Goal: Obtain resource: Download file/media

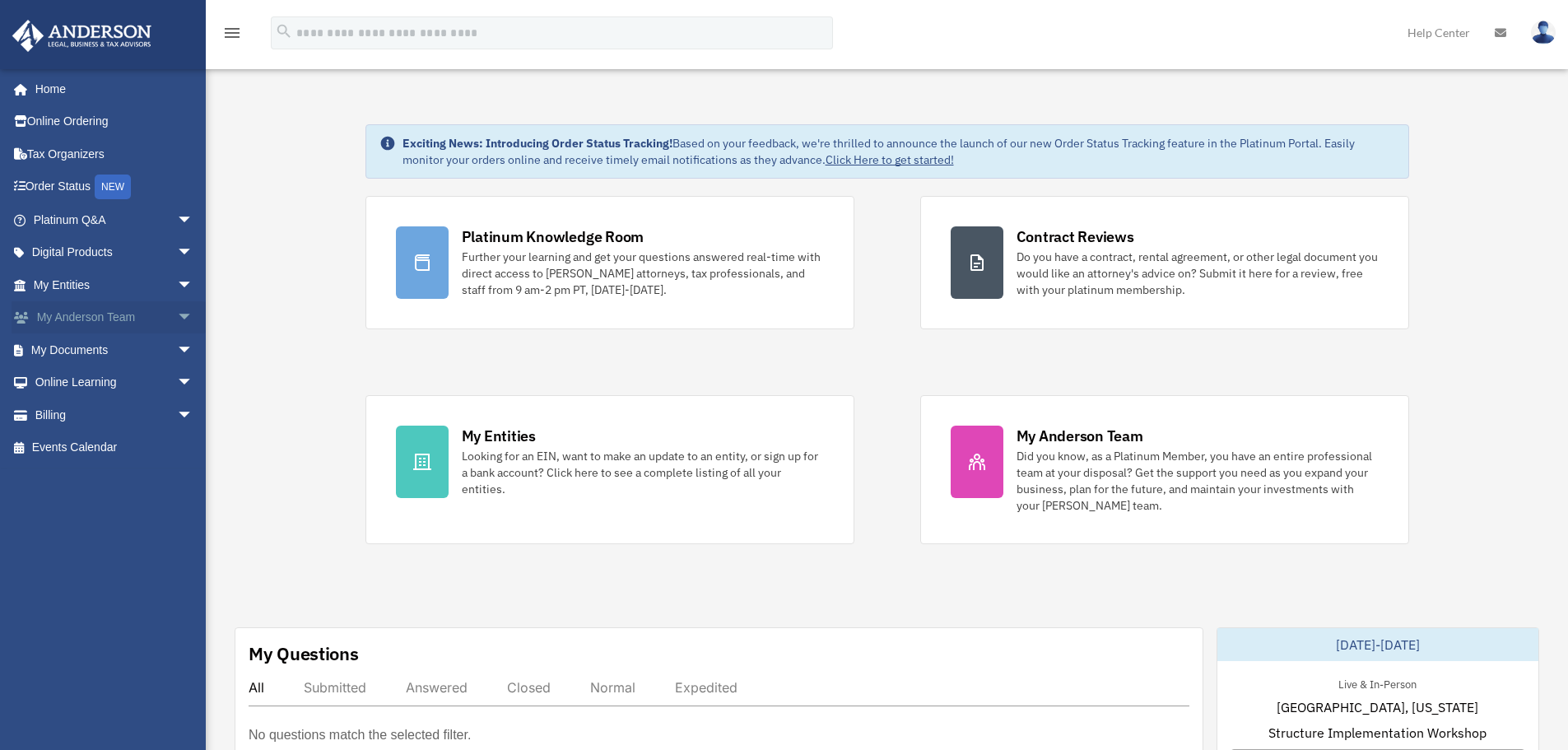
click at [67, 312] on link "My [PERSON_NAME] Team arrow_drop_down" at bounding box center [115, 317] width 207 height 33
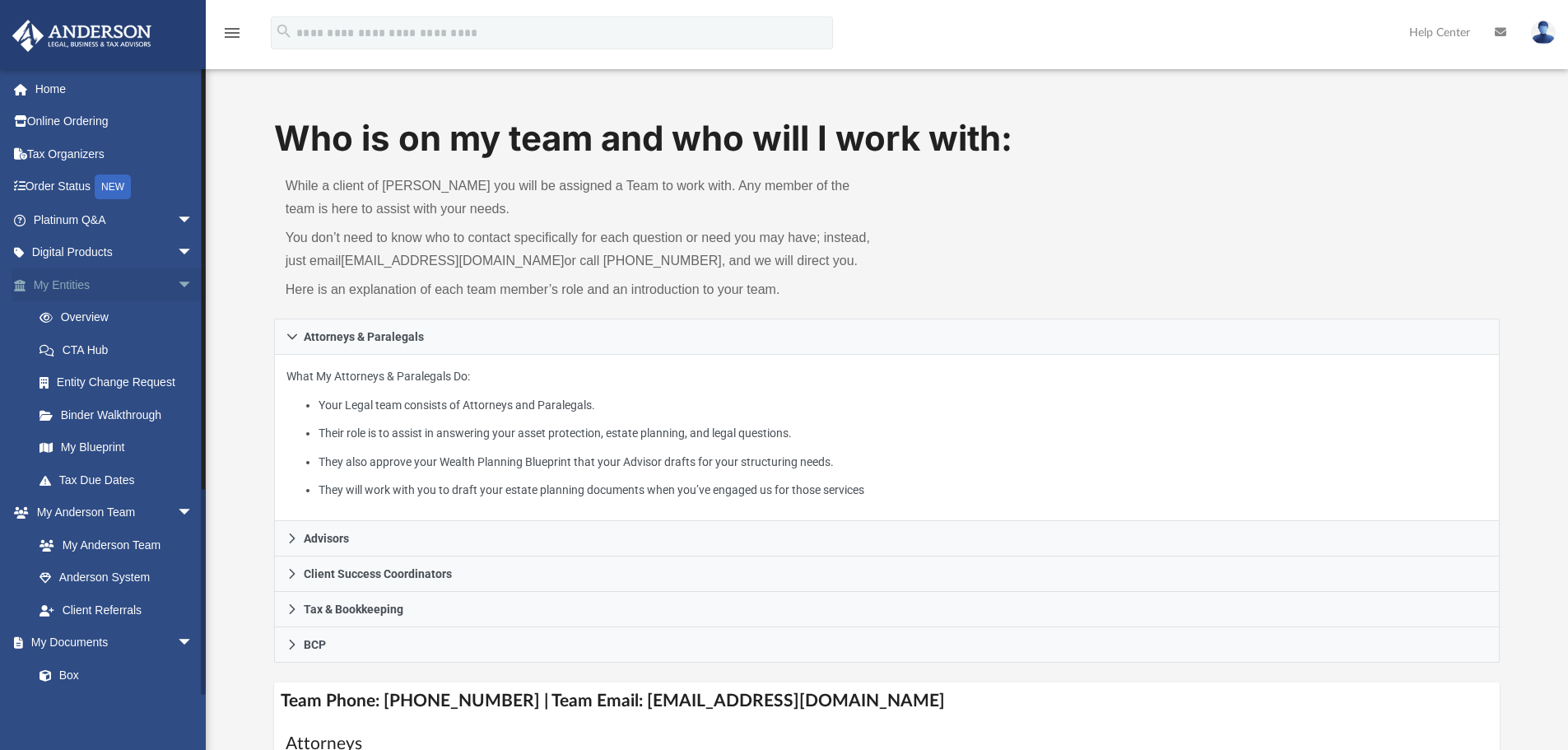
click at [177, 281] on span "arrow_drop_down" at bounding box center [193, 286] width 33 height 34
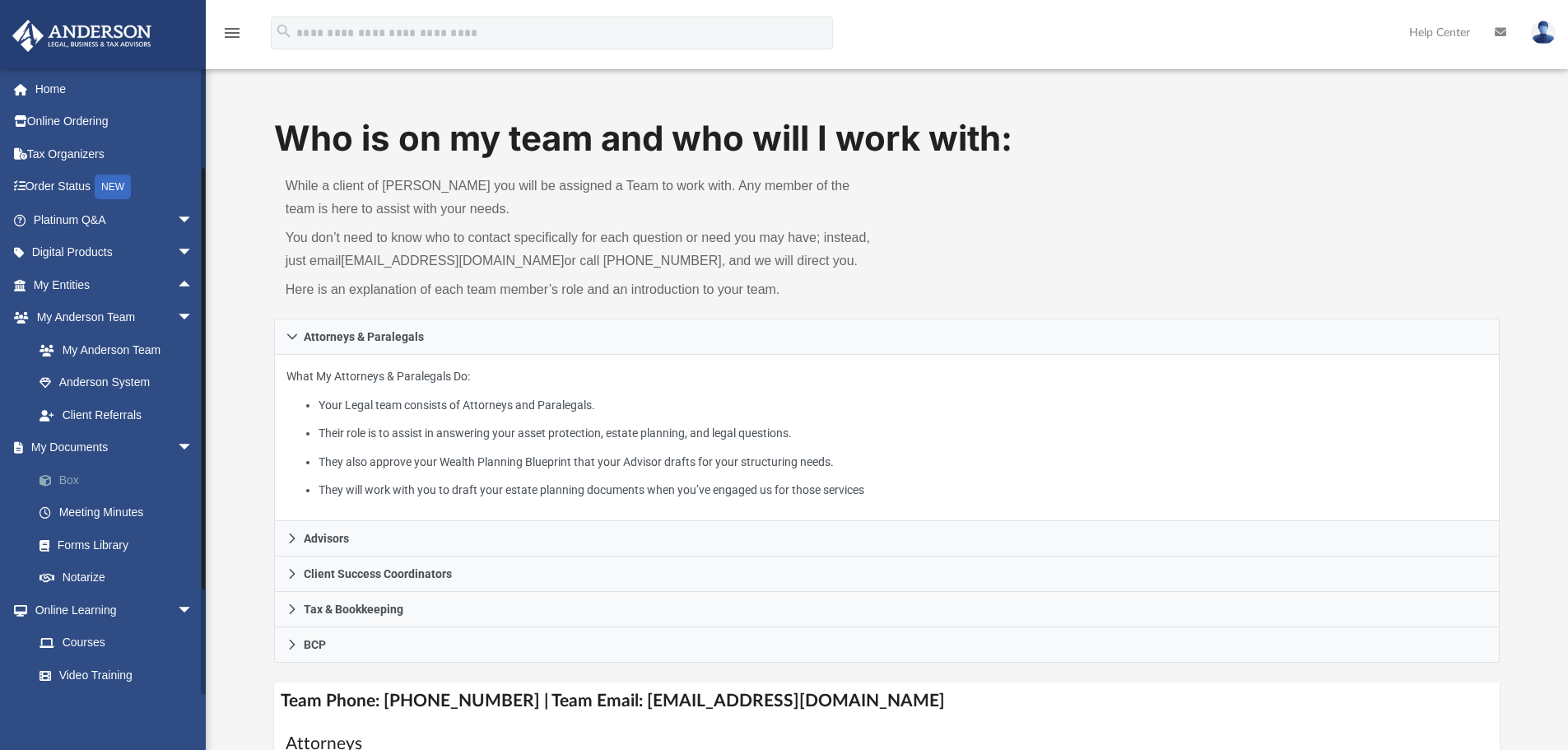
scroll to position [53, 0]
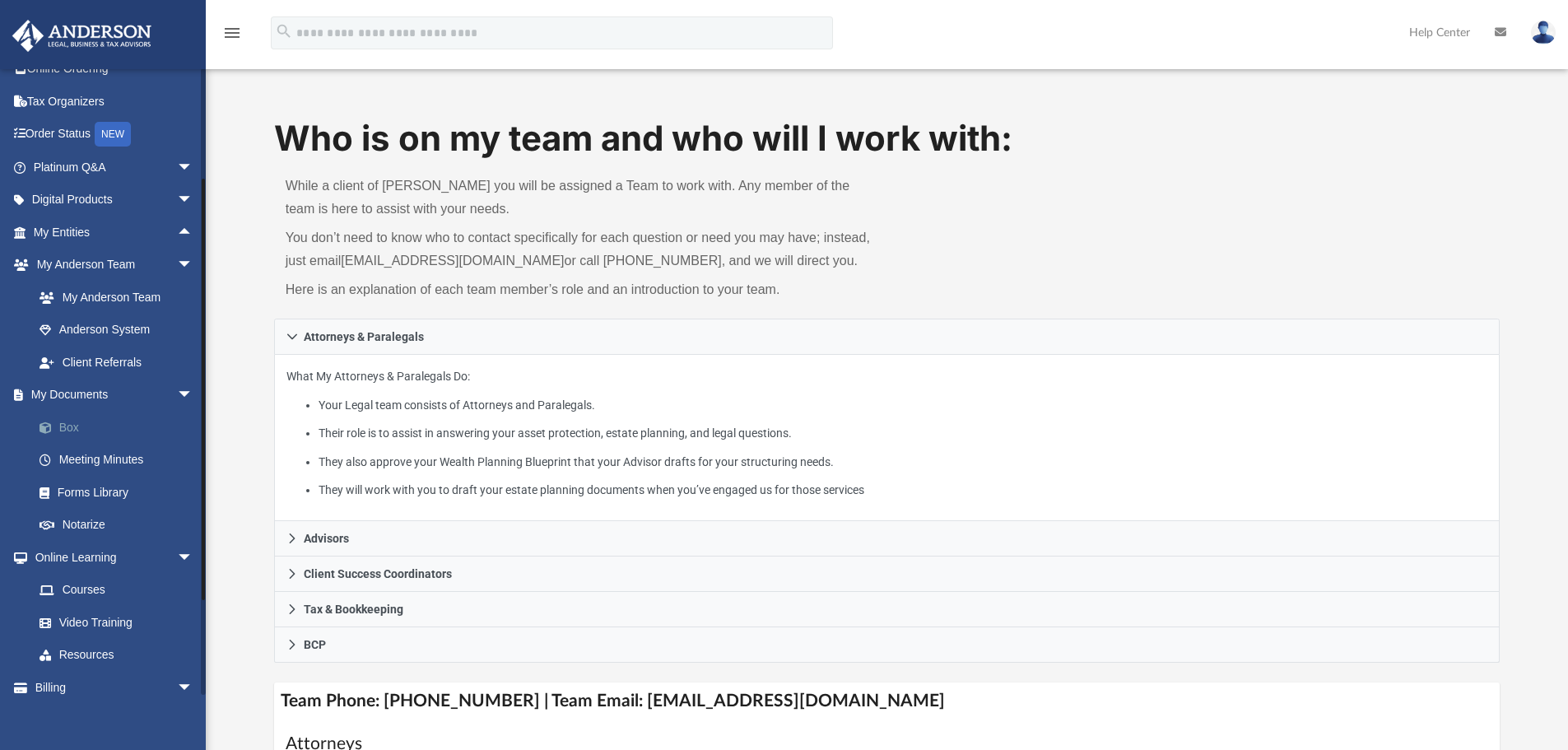
click at [71, 427] on link "Box" at bounding box center [120, 427] width 195 height 33
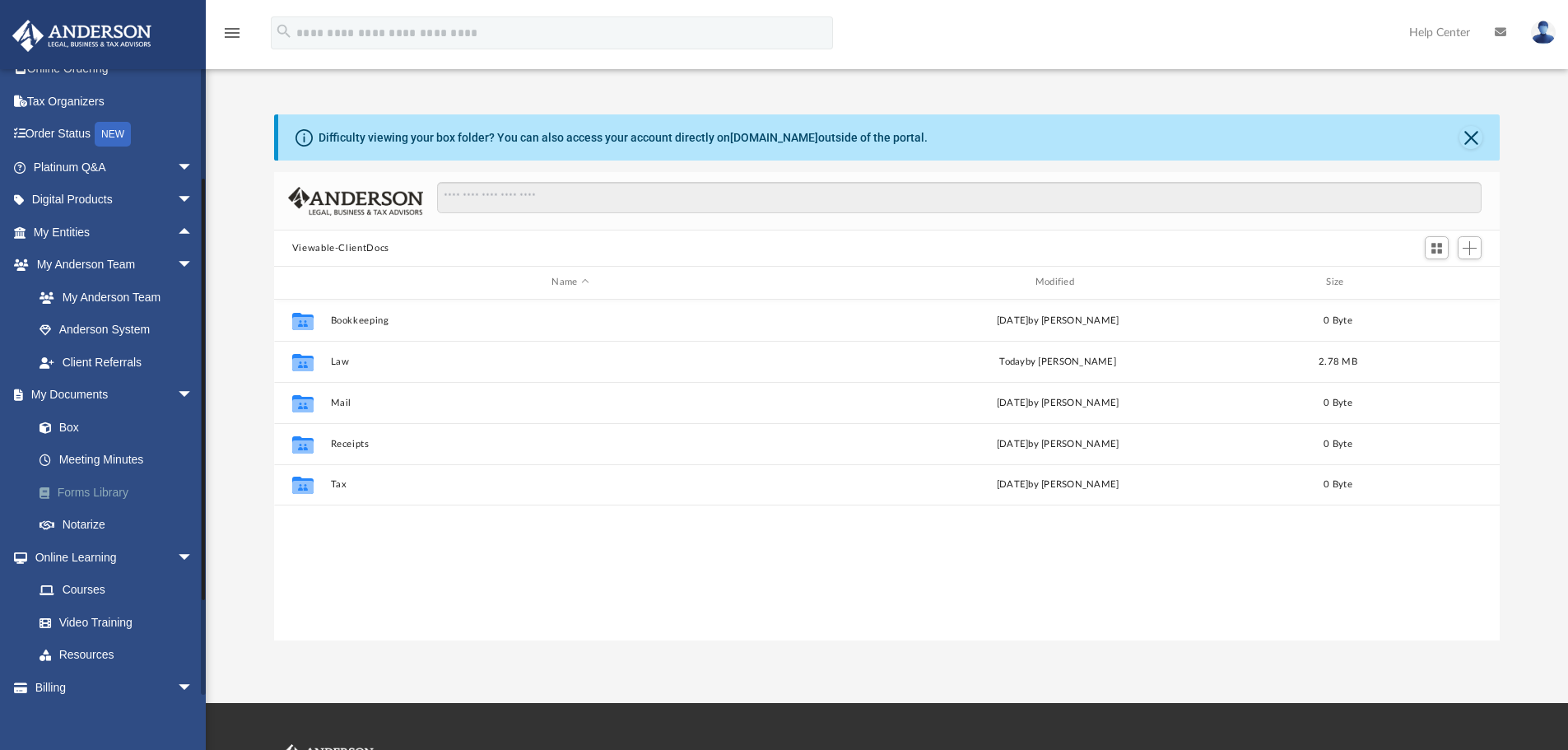
scroll to position [362, 1214]
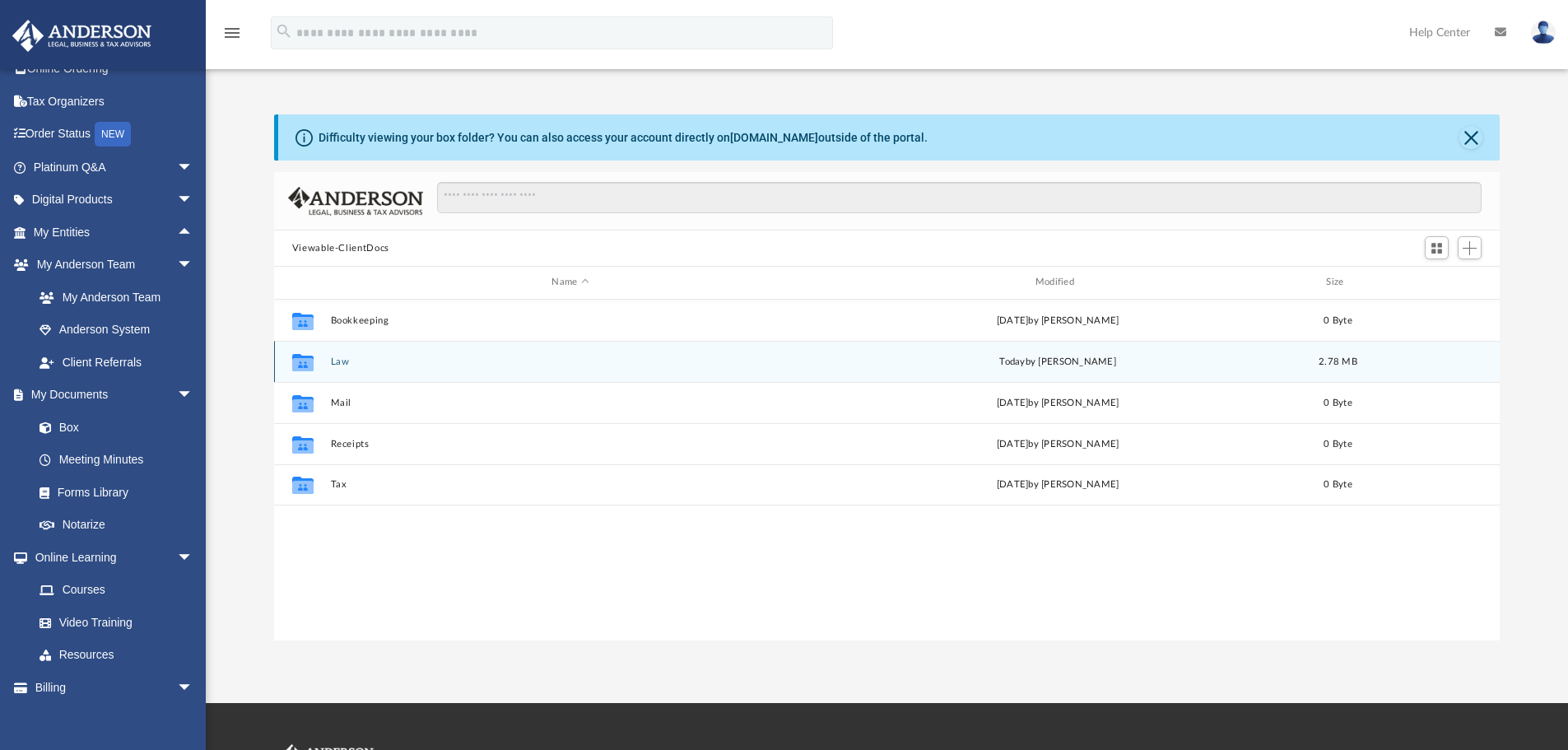
click at [337, 363] on button "Law" at bounding box center [569, 361] width 480 height 11
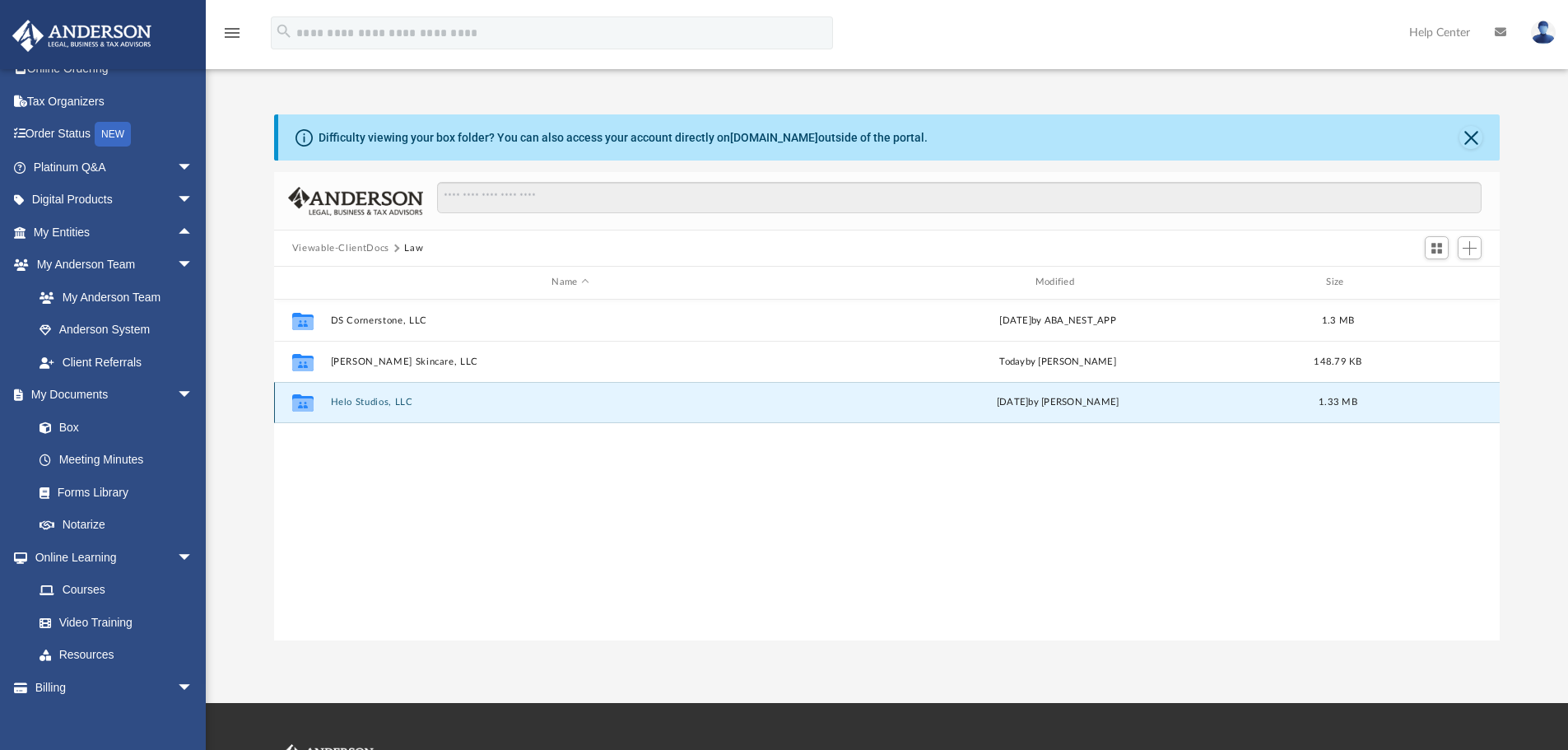
click at [350, 403] on button "Helo Studios, LLC" at bounding box center [569, 401] width 480 height 11
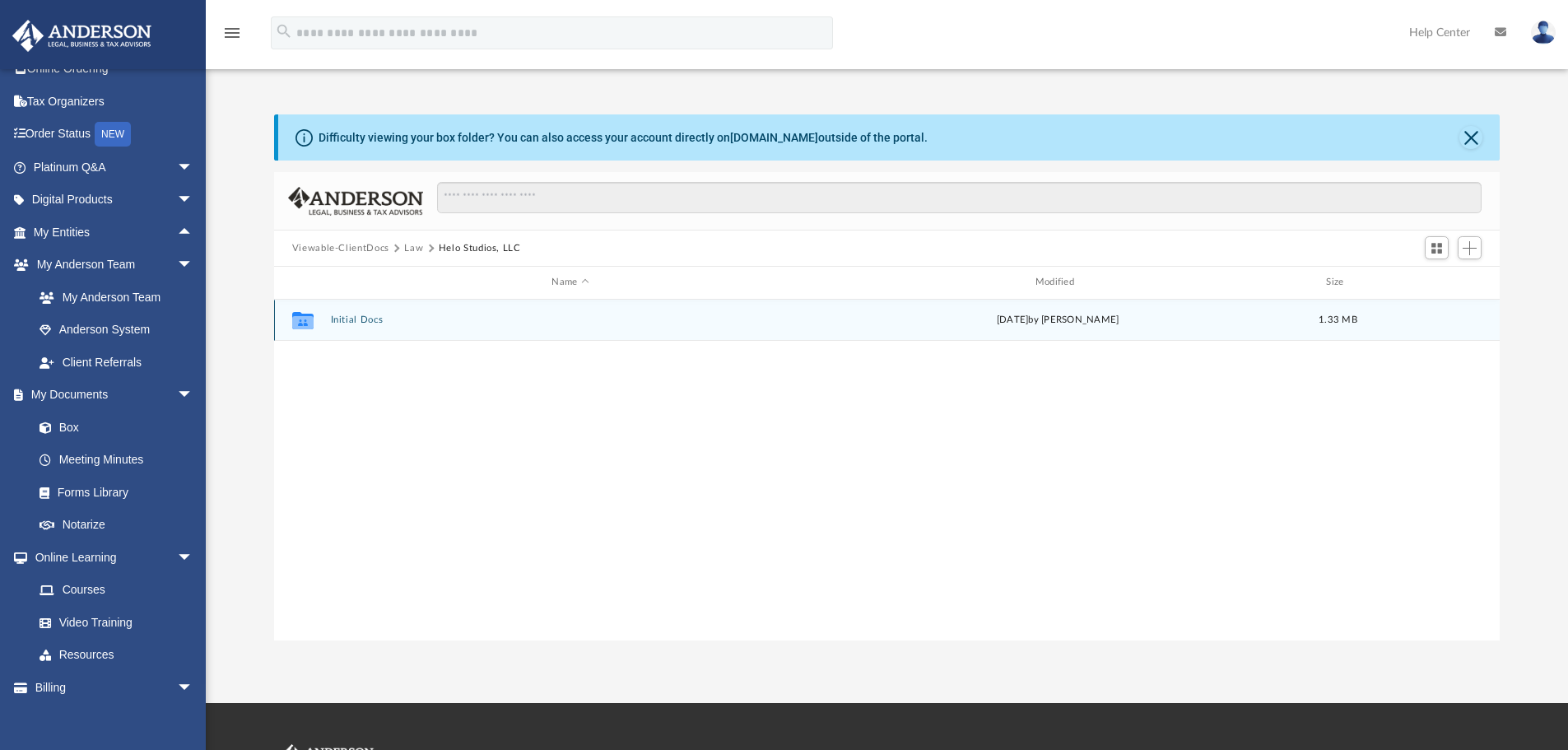
click at [359, 313] on div "Collaborated Folder Initial Docs [DATE] by [PERSON_NAME] 1.33 MB" at bounding box center [887, 320] width 1227 height 41
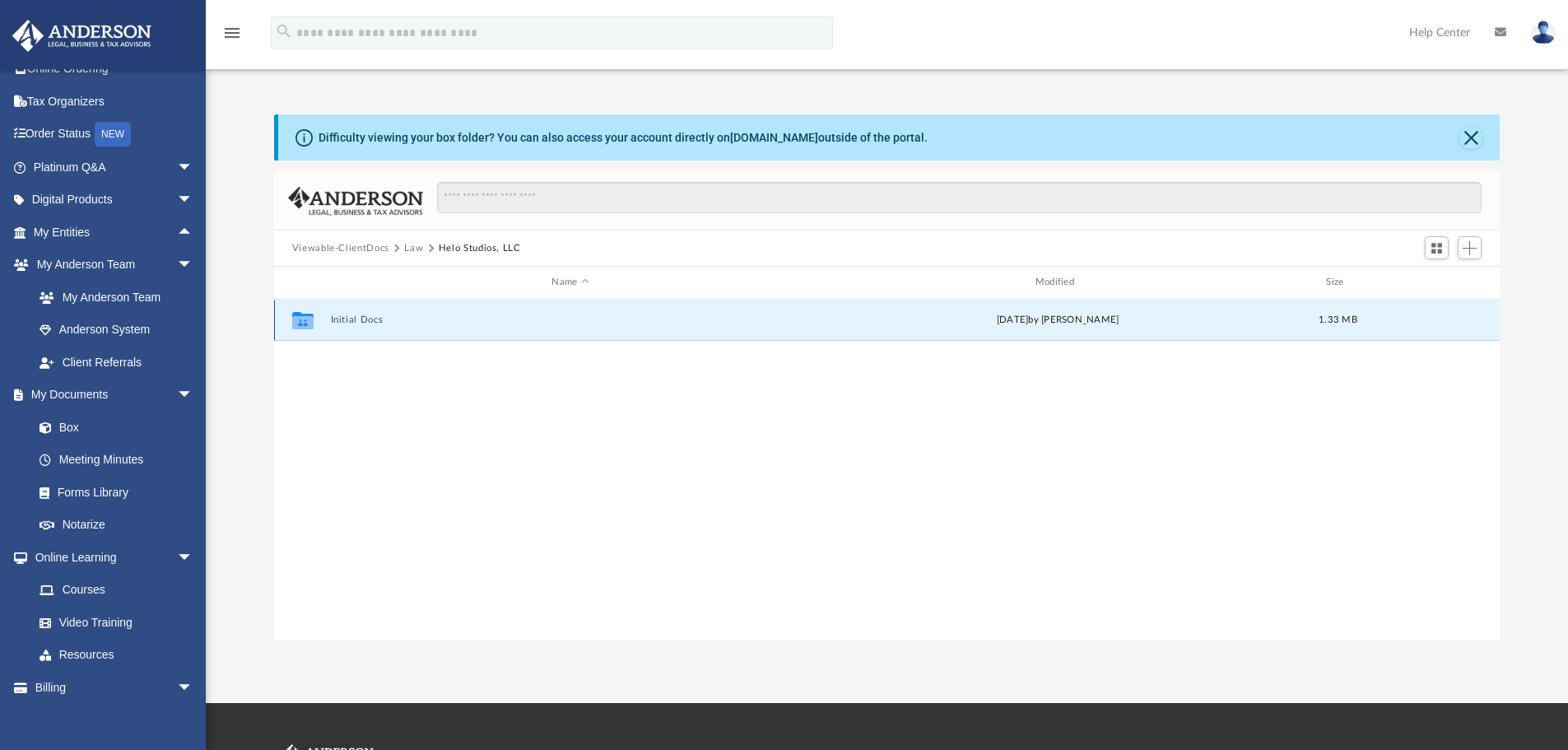
click at [359, 316] on button "Initial Docs" at bounding box center [569, 319] width 480 height 11
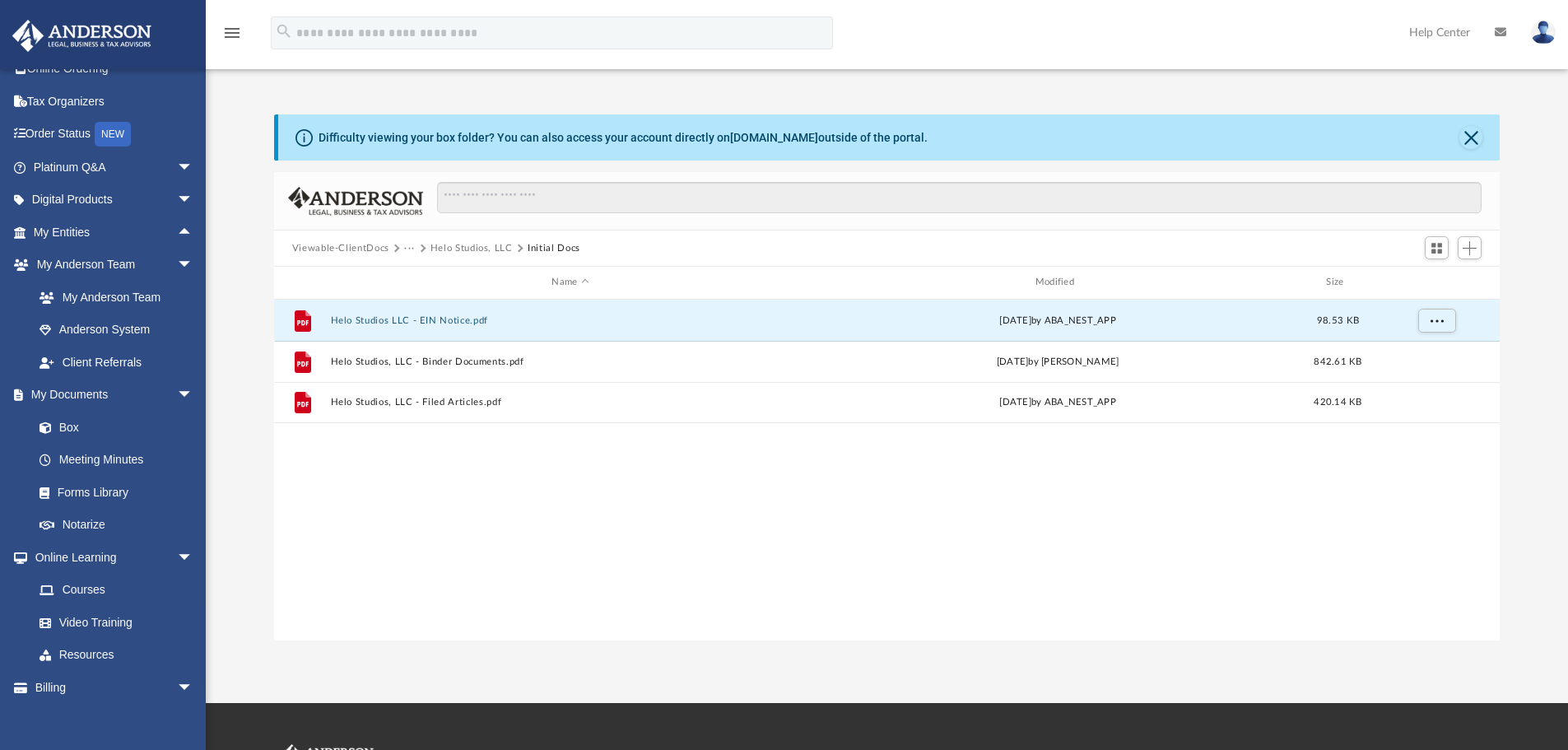
drag, startPoint x: 422, startPoint y: 318, endPoint x: 763, endPoint y: 475, distance: 375.4
click at [763, 475] on div "File Helo Studios LLC - EIN Notice.pdf [DATE] by ABA_NEST_APP 98.53 KB File Hel…" at bounding box center [887, 470] width 1227 height 341
drag, startPoint x: 432, startPoint y: 317, endPoint x: 1182, endPoint y: 458, distance: 763.1
click at [1091, 476] on div "File Helo Studios LLC - EIN Notice.pdf [DATE] by ABA_NEST_APP 98.53 KB File Hel…" at bounding box center [887, 470] width 1227 height 341
click at [1437, 323] on span "More options" at bounding box center [1437, 319] width 13 height 9
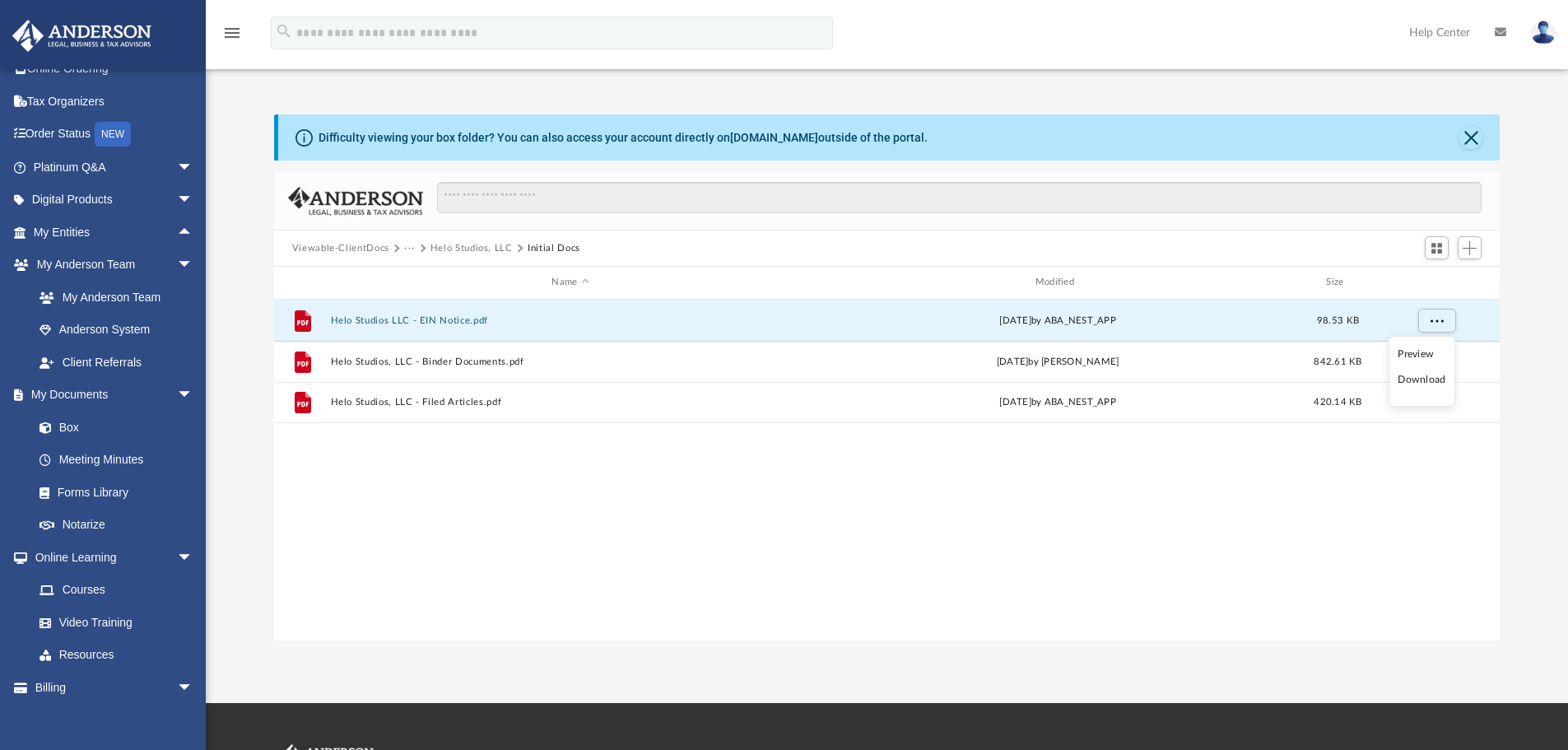
click at [1408, 381] on li "Download" at bounding box center [1421, 380] width 48 height 18
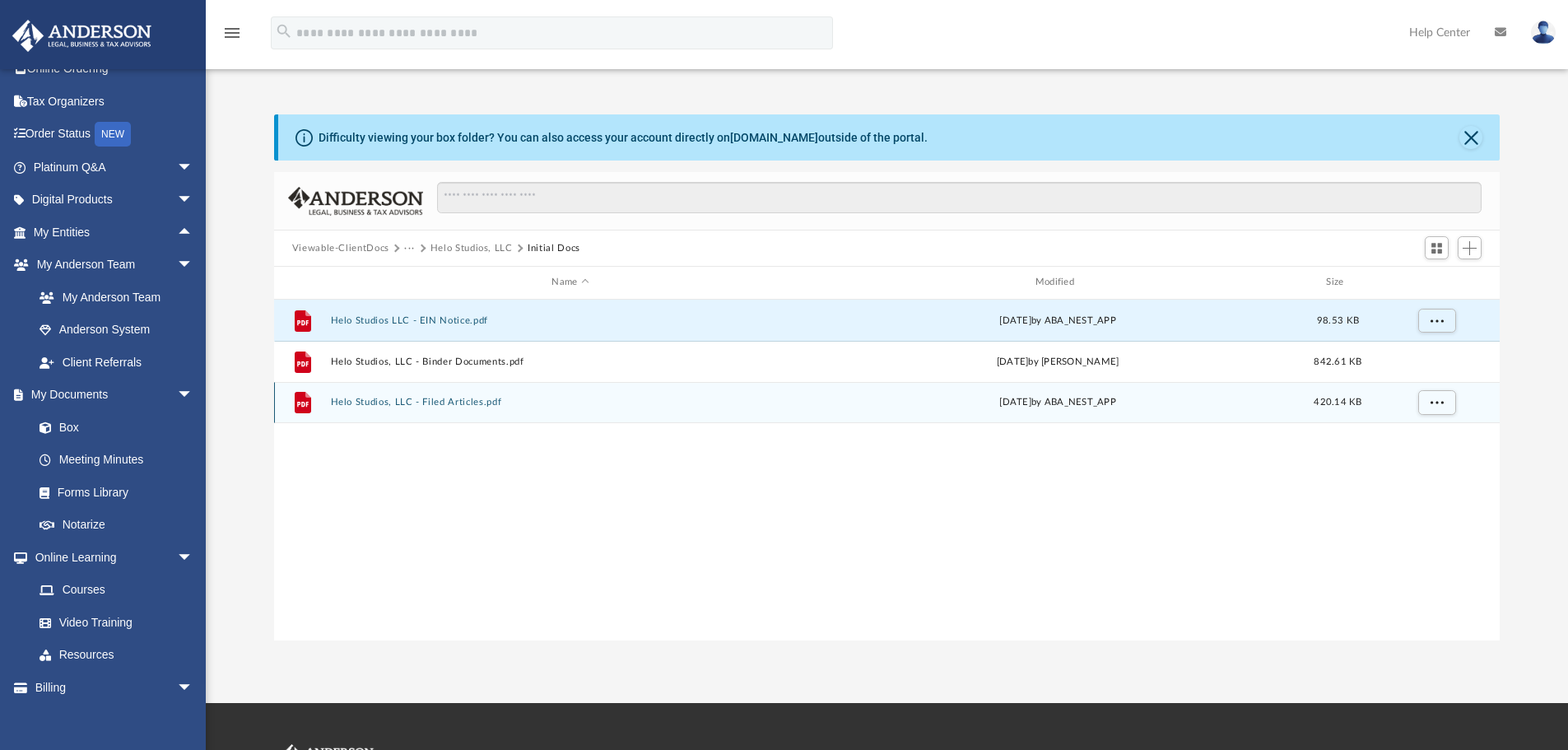
click at [417, 401] on button "Helo Studios, LLC - Filed Articles.pdf" at bounding box center [569, 401] width 480 height 11
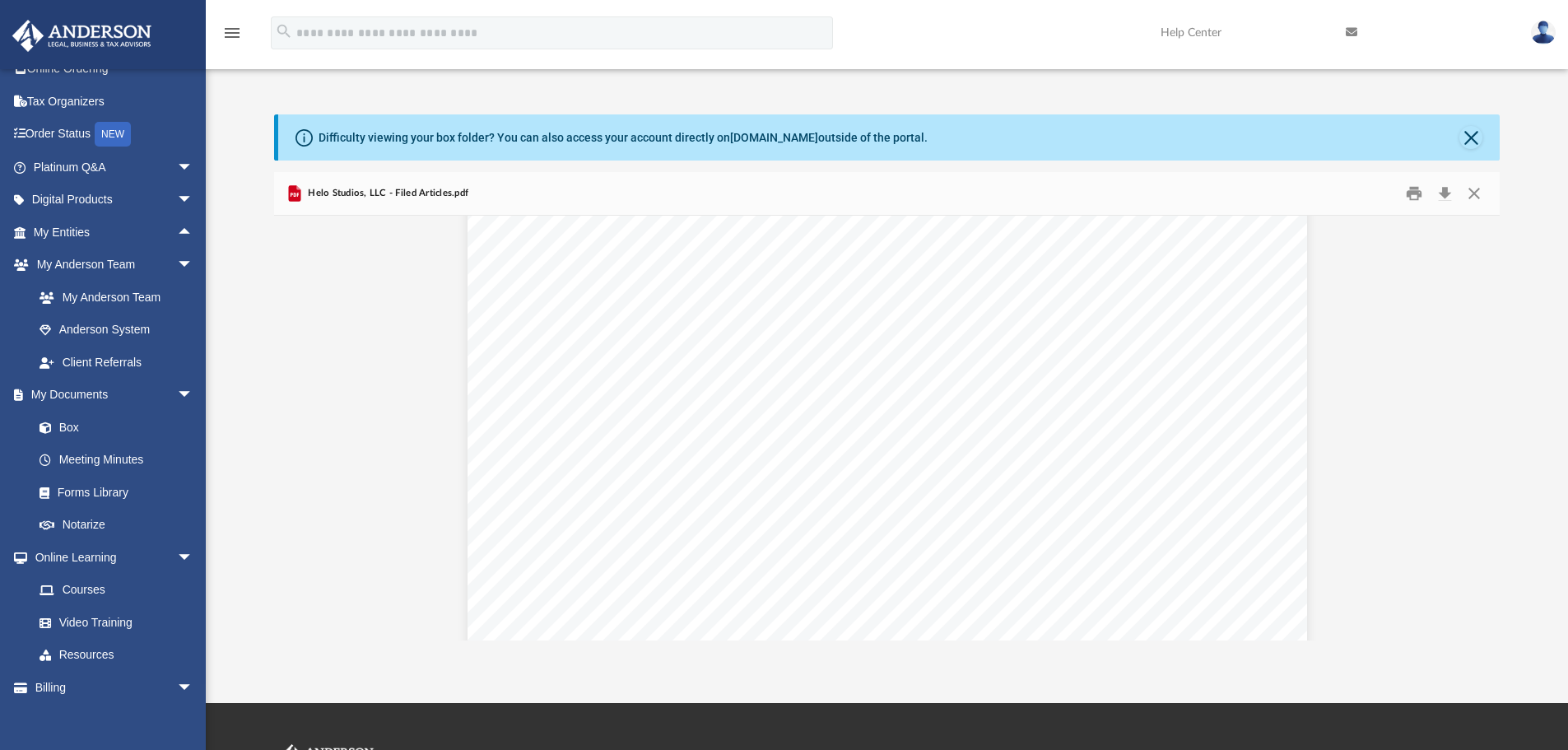
scroll to position [0, 0]
click at [1410, 190] on button "Print" at bounding box center [1413, 194] width 33 height 25
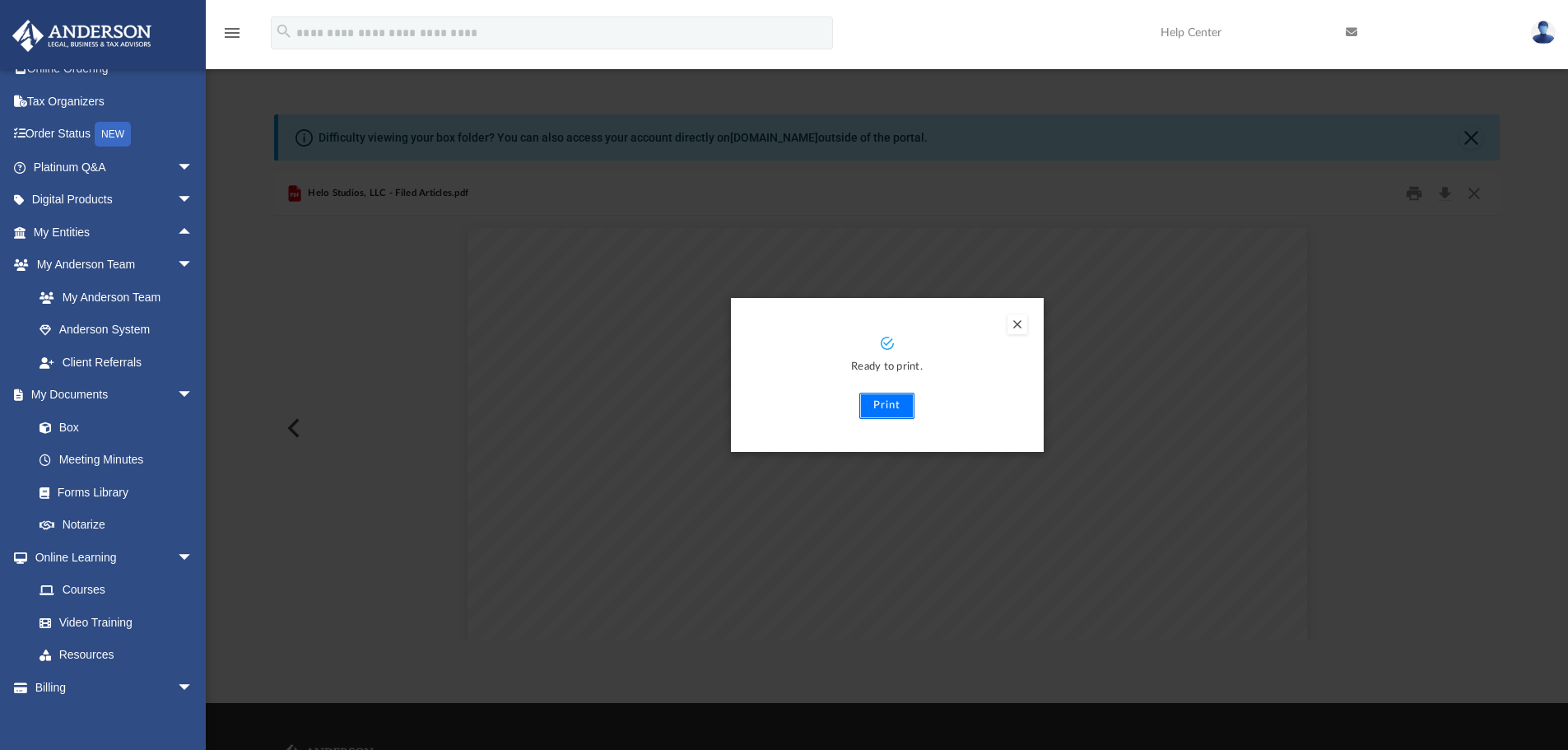
click at [893, 402] on button "Print" at bounding box center [887, 406] width 55 height 26
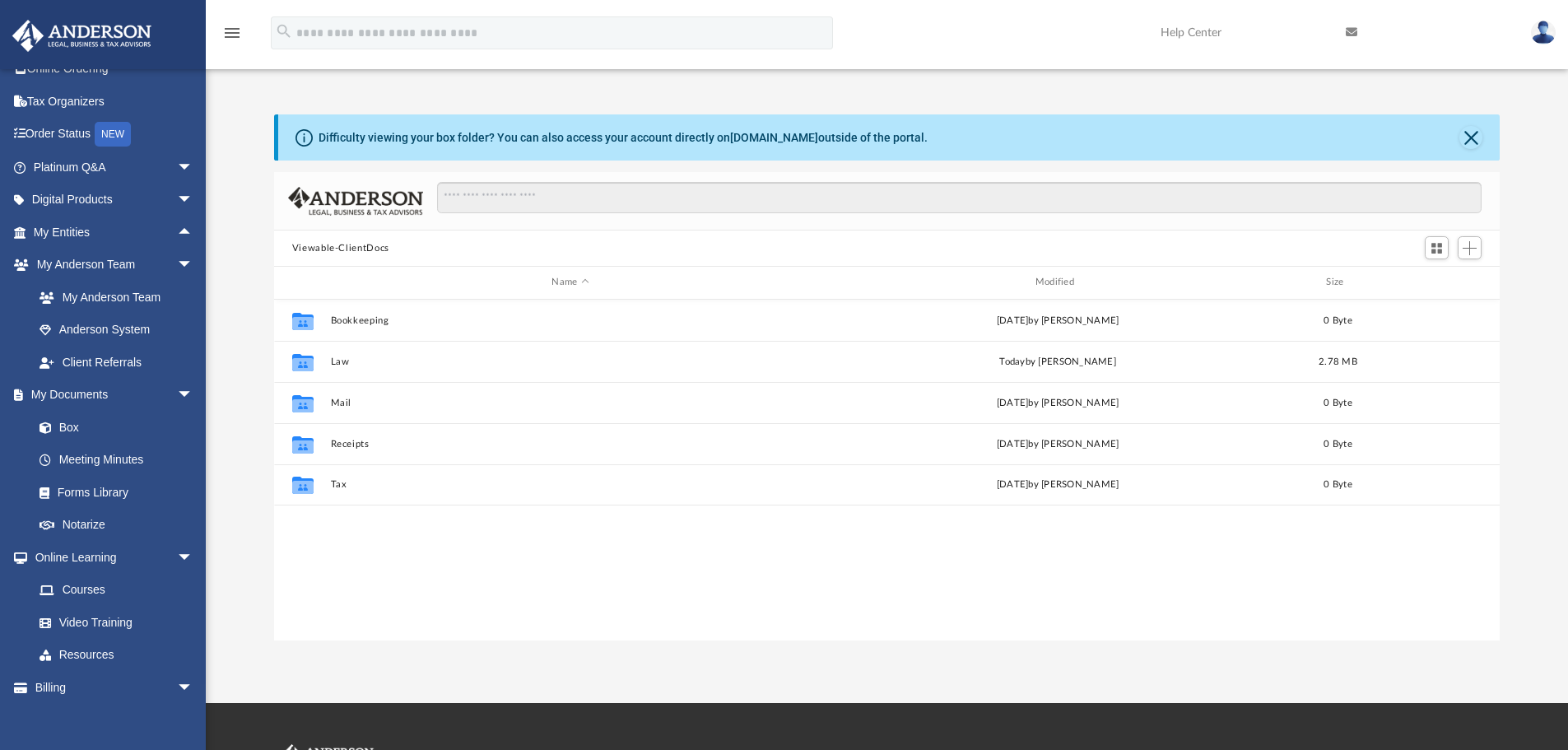
scroll to position [362, 1214]
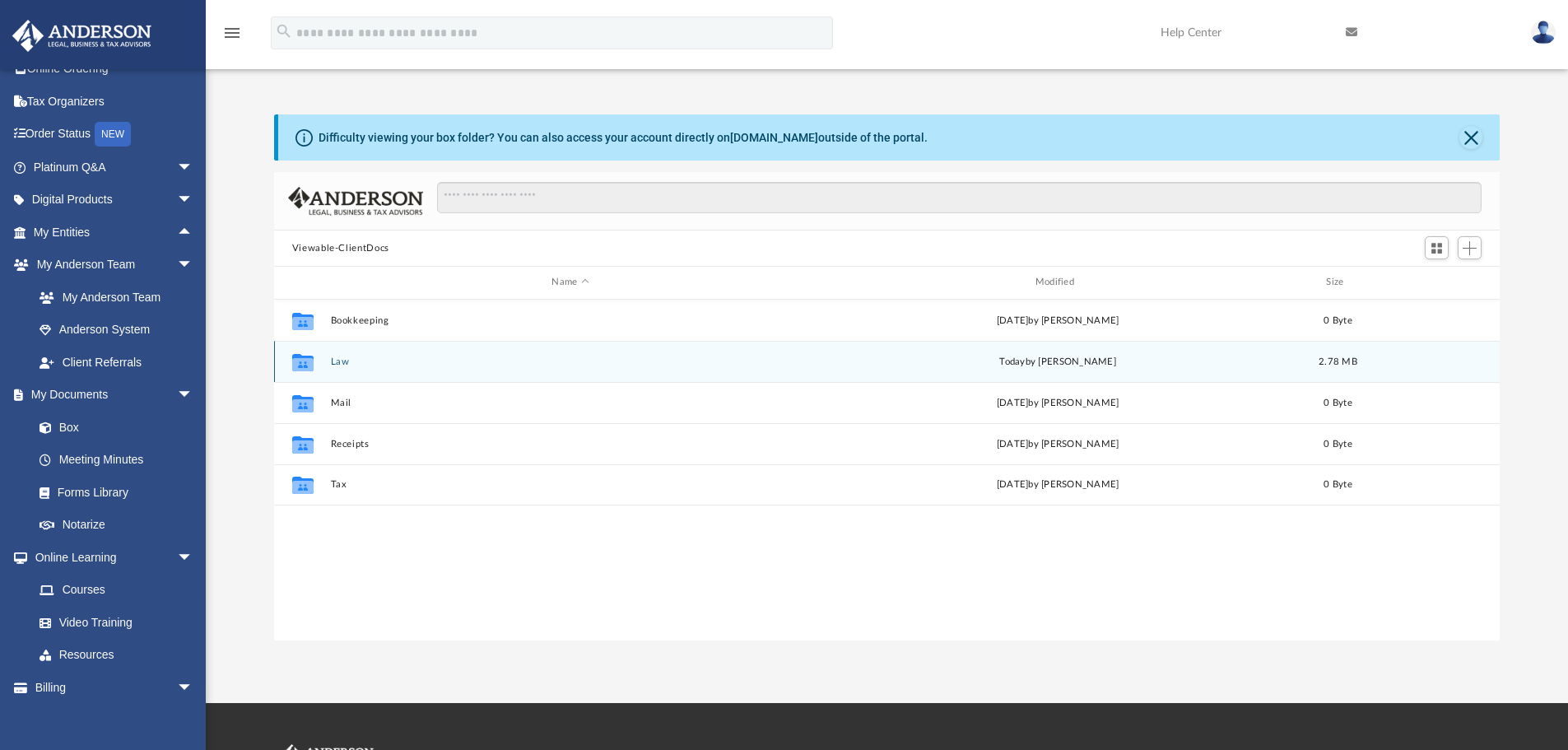
click at [342, 361] on button "Law" at bounding box center [569, 361] width 480 height 11
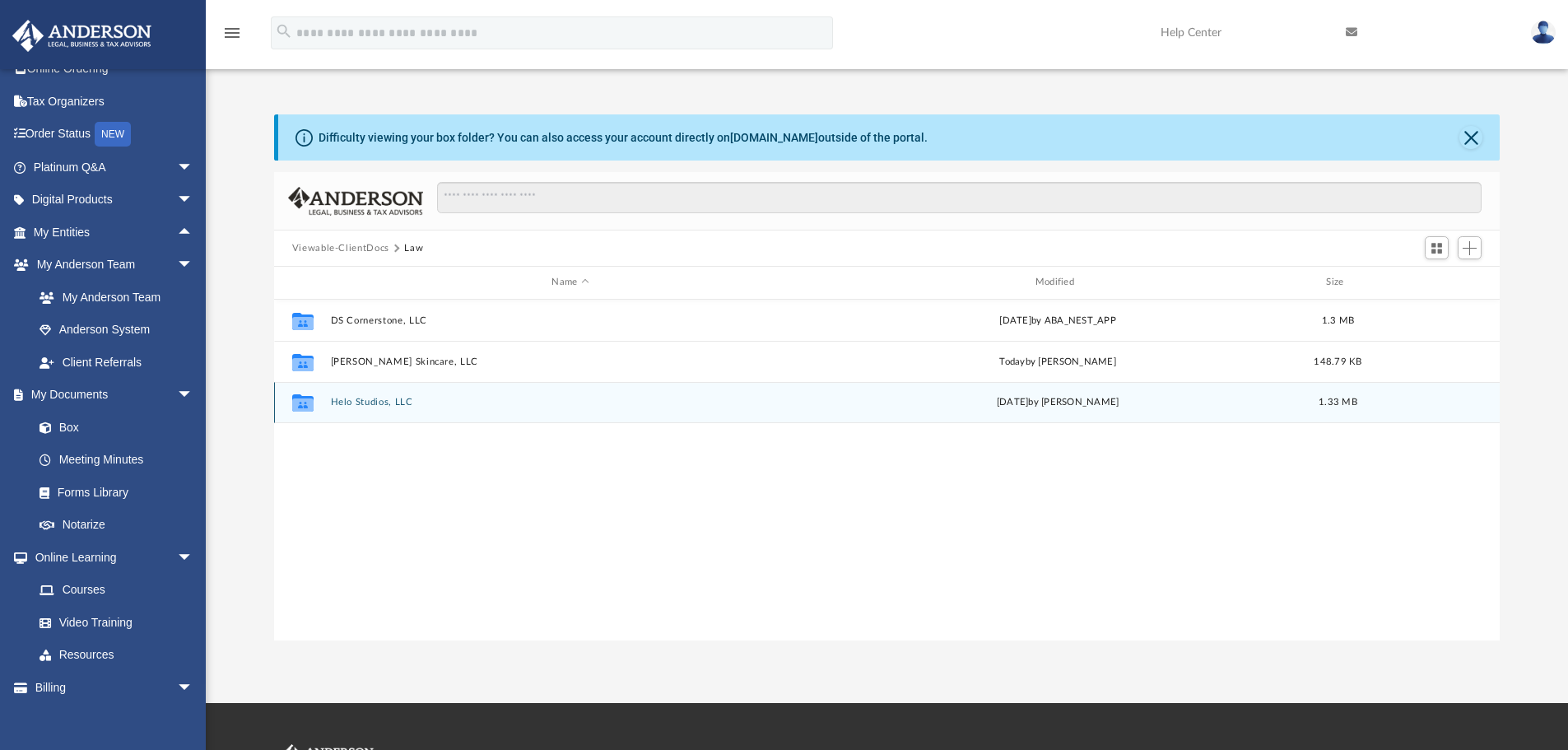
click at [370, 398] on button "Helo Studios, LLC" at bounding box center [569, 401] width 480 height 11
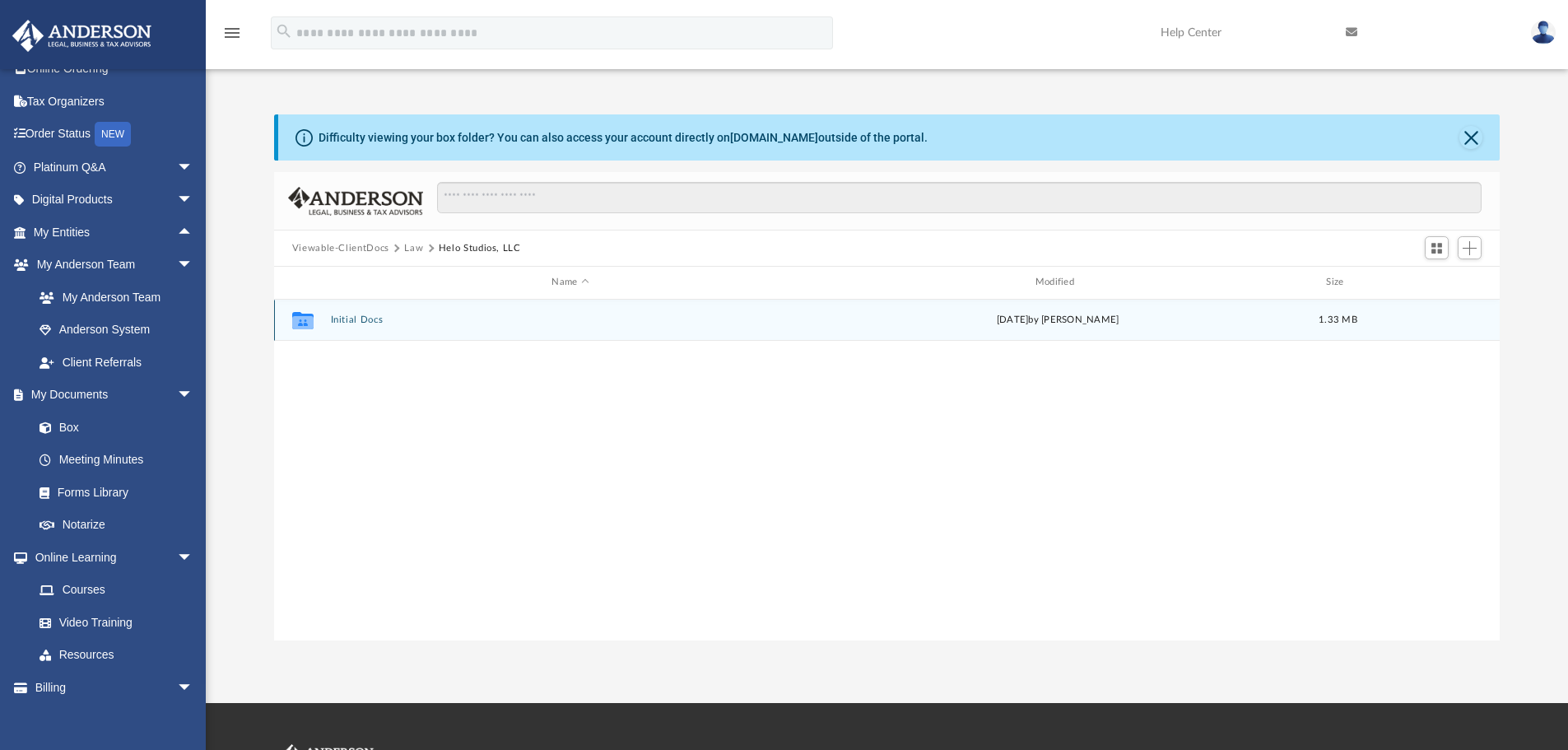
click at [350, 319] on button "Initial Docs" at bounding box center [569, 319] width 480 height 11
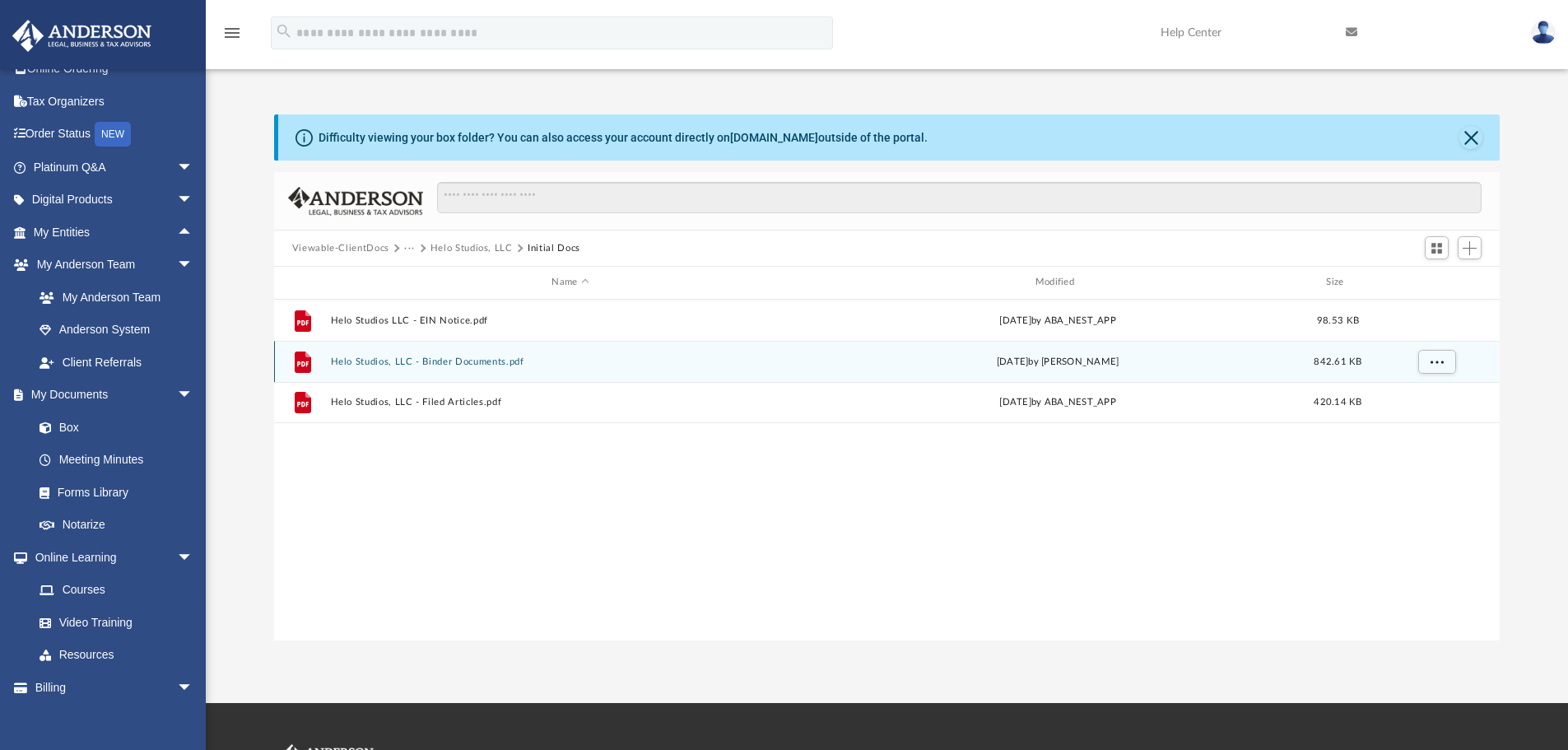
click at [432, 365] on button "Helo Studios, LLC - Binder Documents.pdf" at bounding box center [569, 361] width 480 height 11
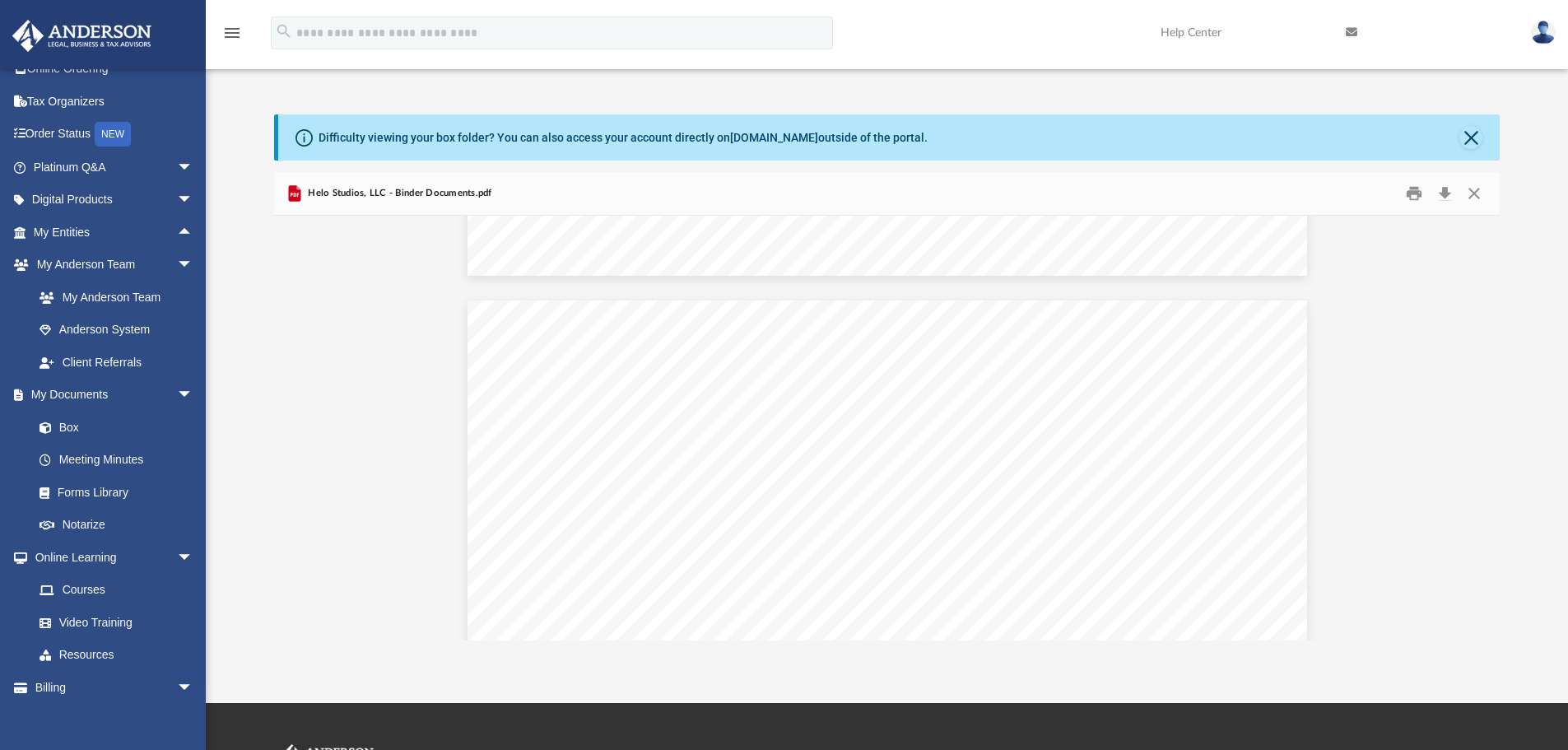
scroll to position [8818, 0]
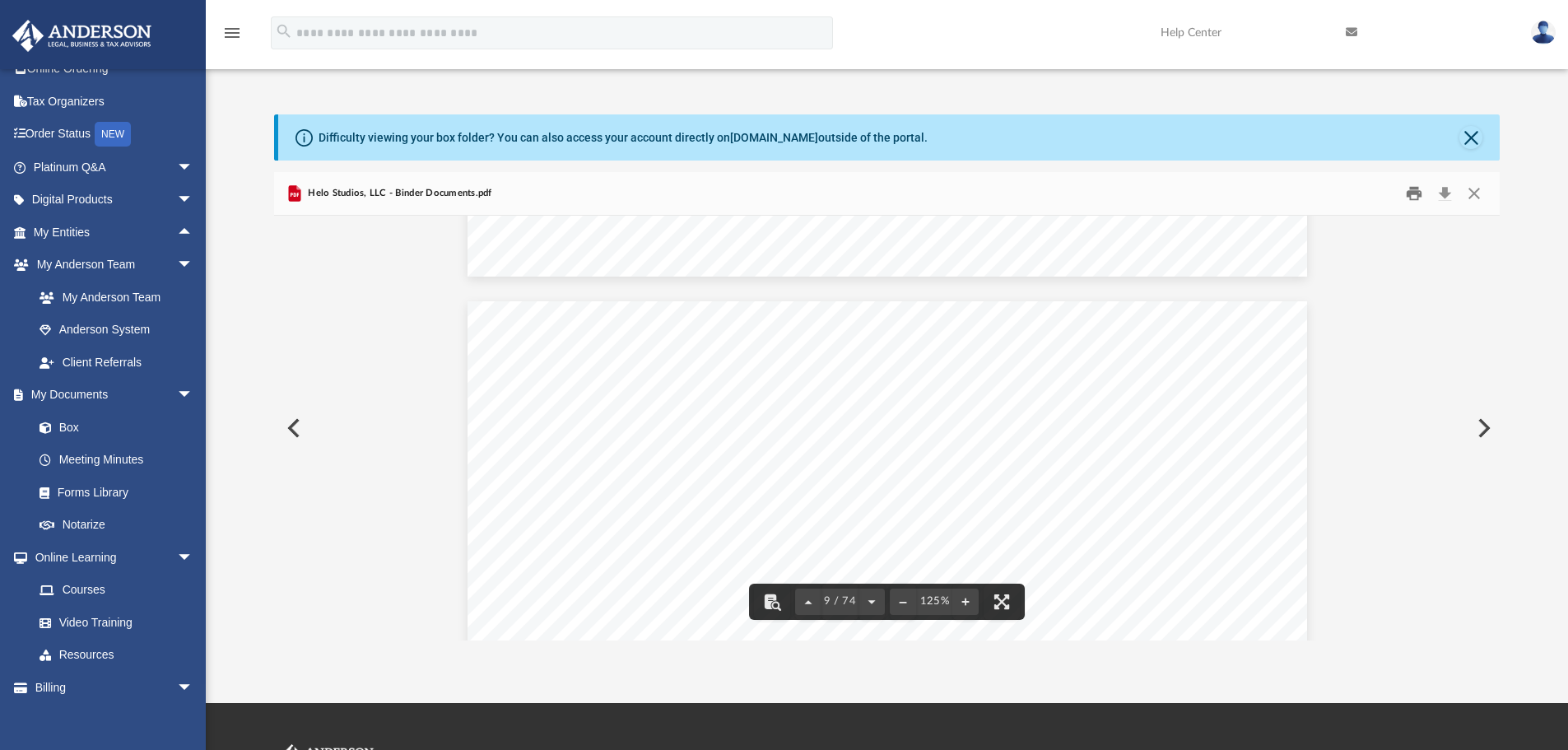
click at [1413, 190] on button "Print" at bounding box center [1413, 194] width 33 height 25
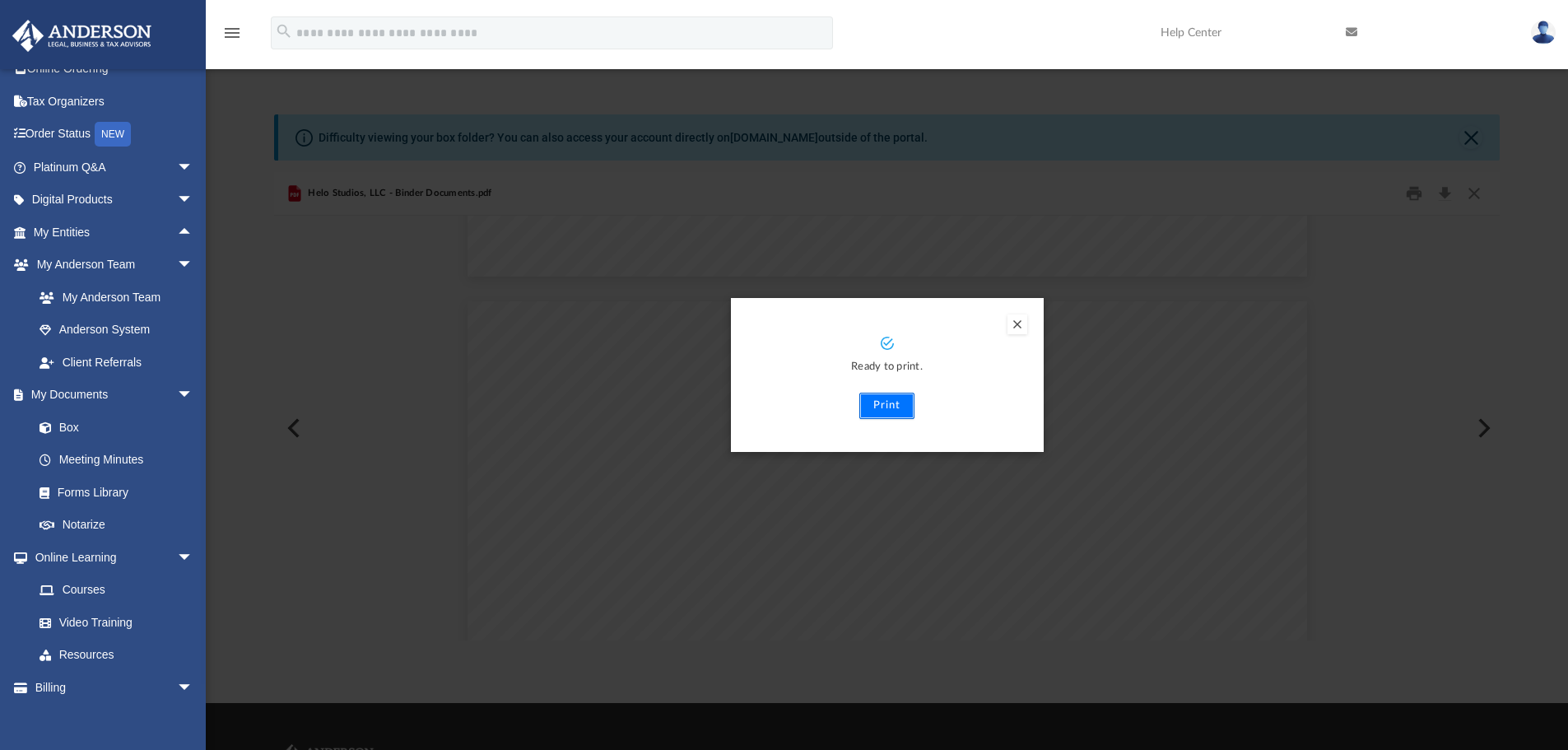
click at [881, 400] on button "Print" at bounding box center [887, 406] width 55 height 26
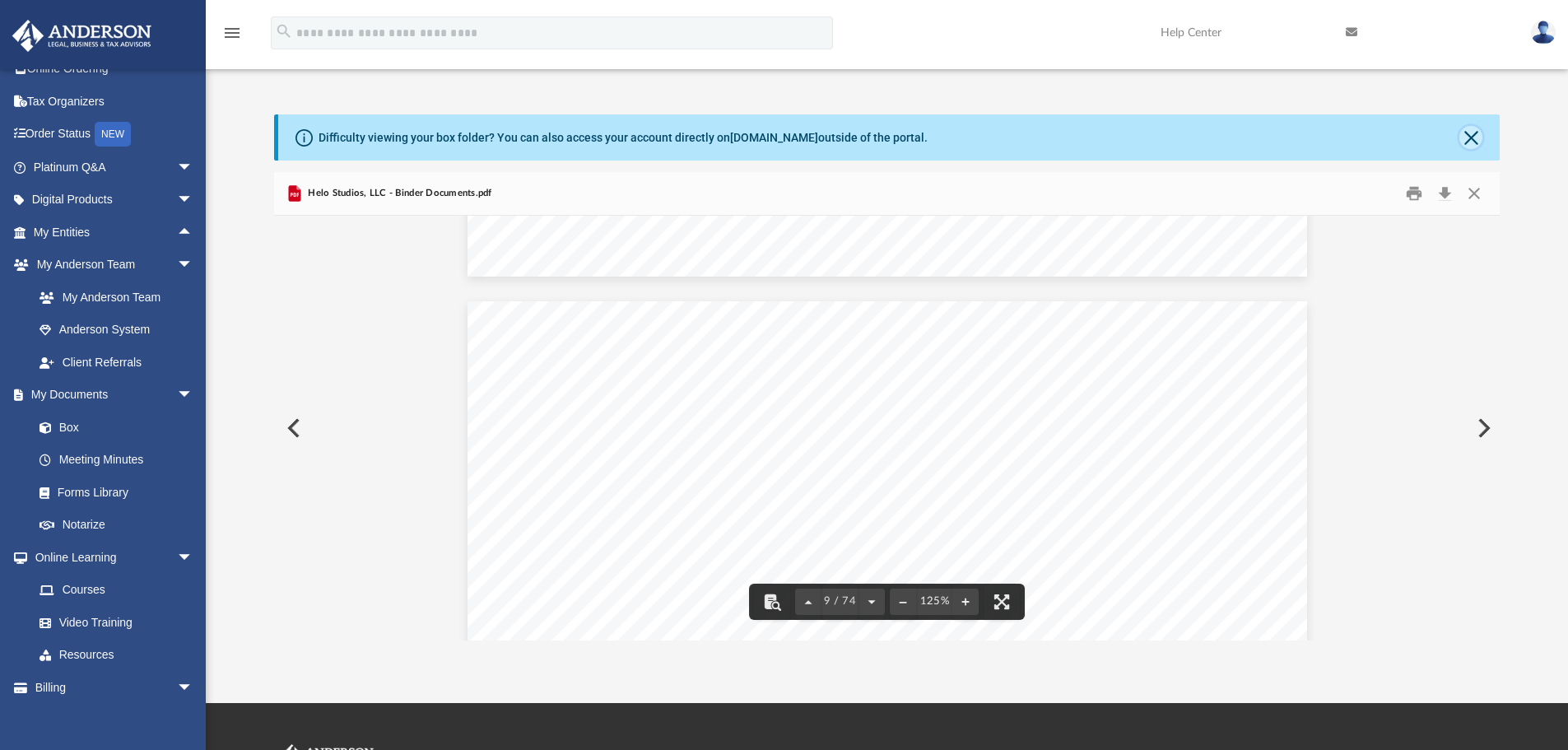
click at [1471, 139] on button "Close" at bounding box center [1471, 137] width 23 height 23
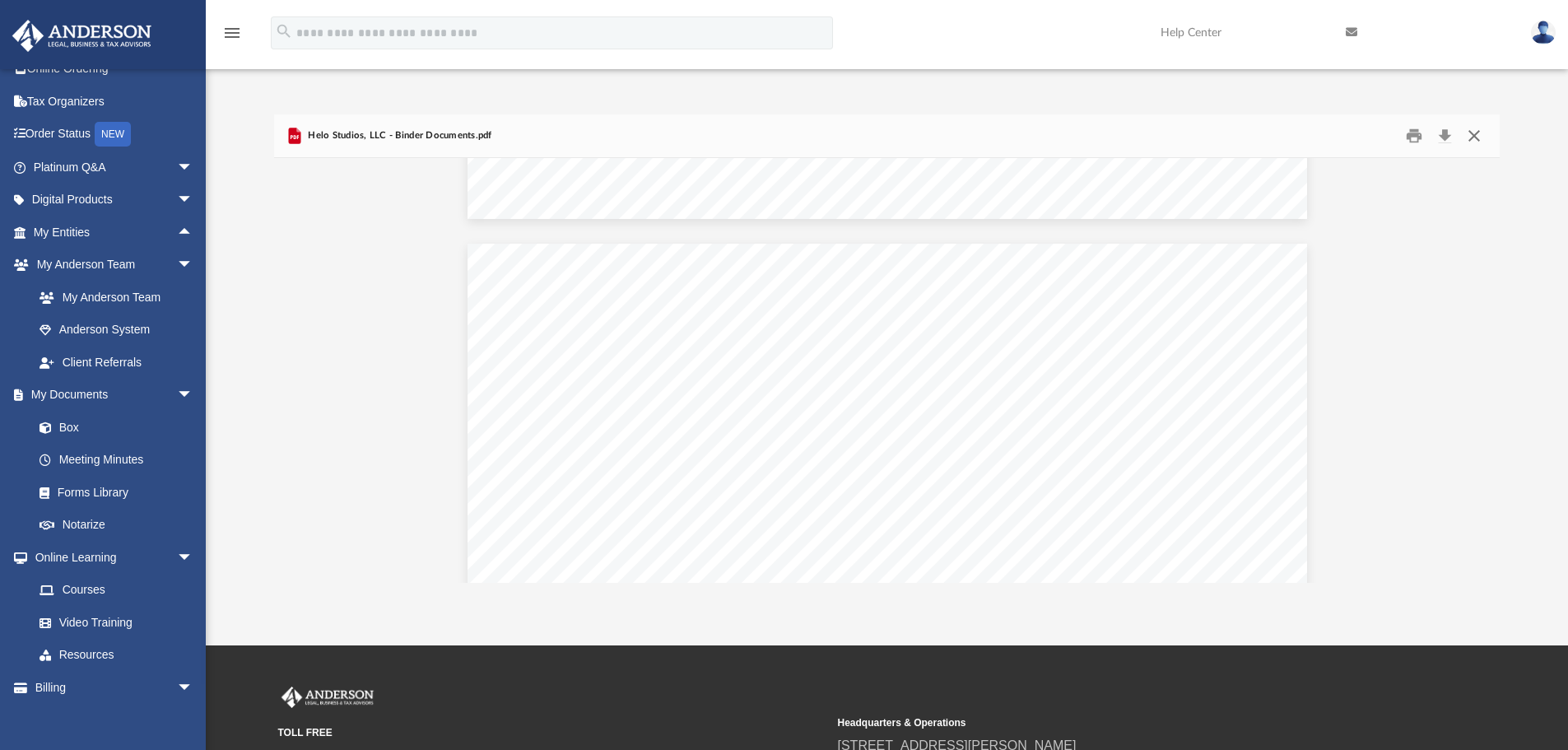
click at [1472, 139] on button "Close" at bounding box center [1474, 136] width 29 height 25
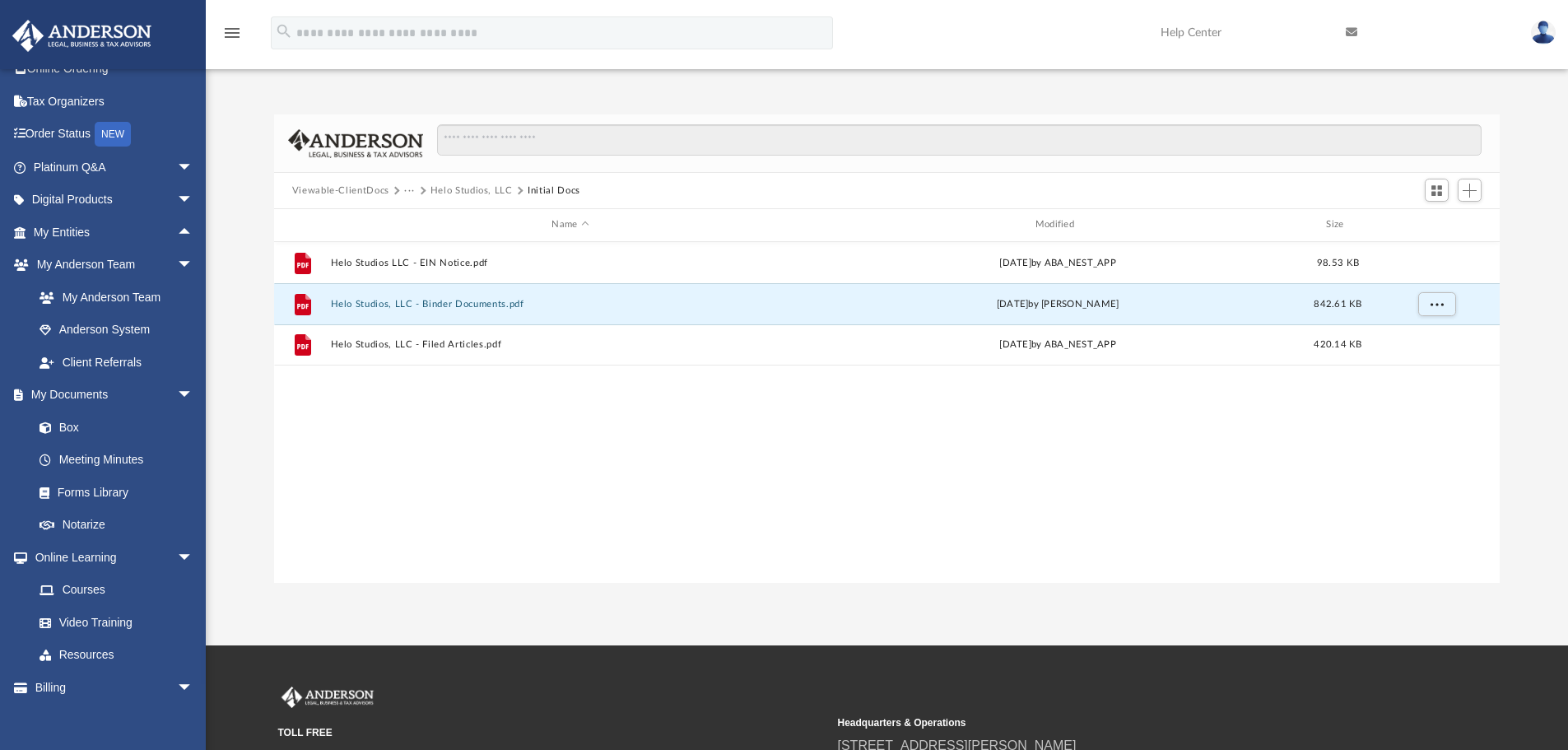
click at [364, 189] on button "Viewable-ClientDocs" at bounding box center [341, 191] width 97 height 15
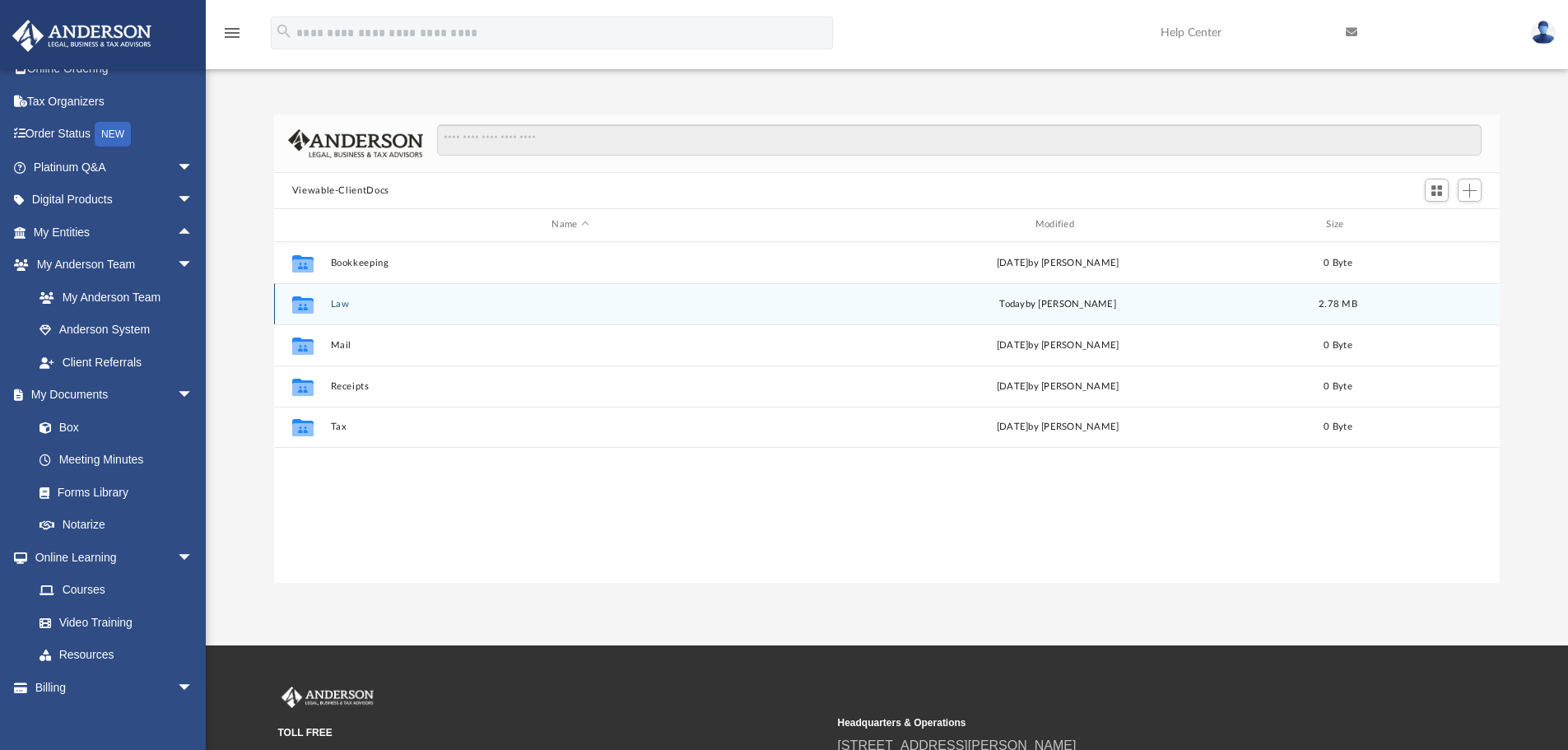
click at [344, 303] on button "Law" at bounding box center [569, 304] width 480 height 11
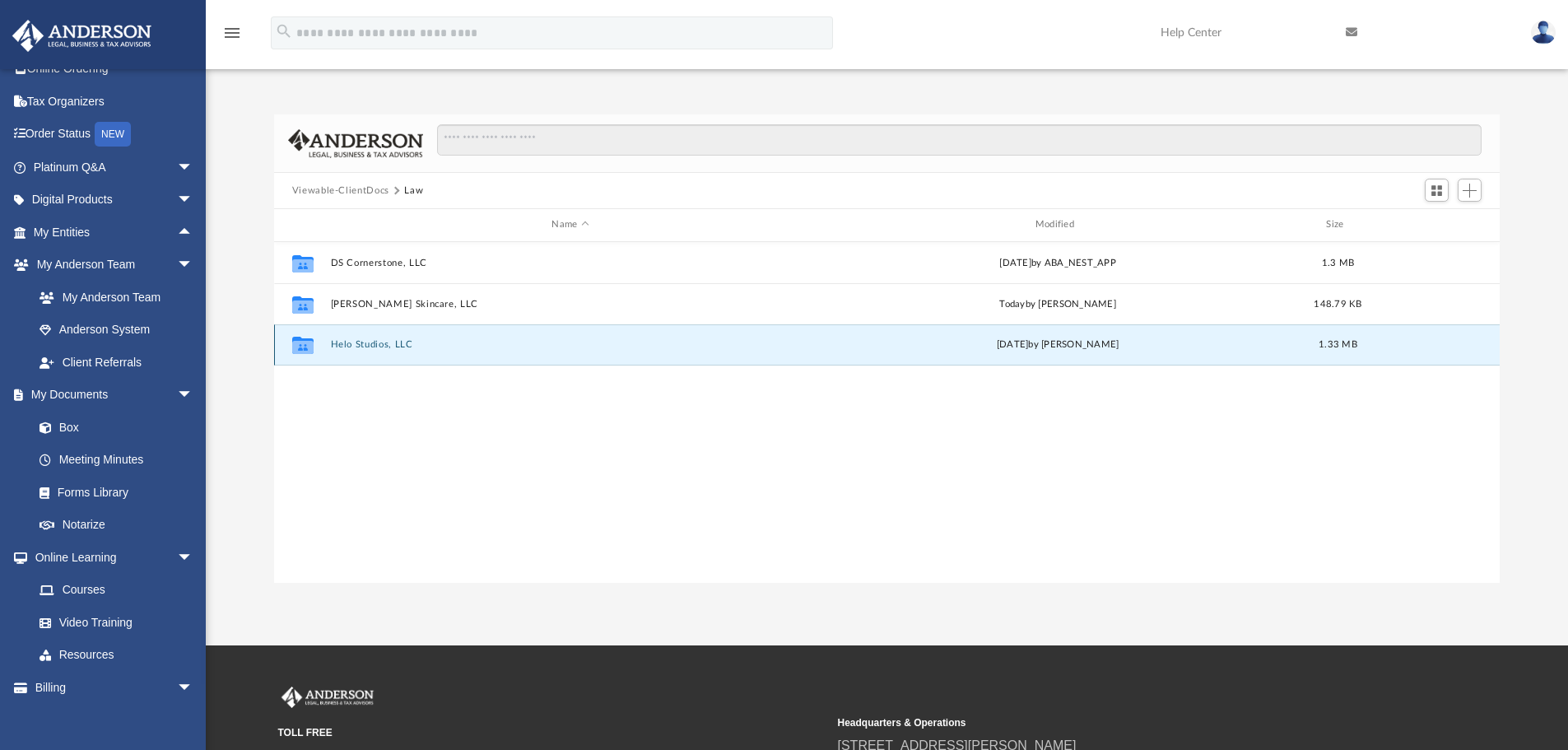
click at [372, 342] on button "Helo Studios, LLC" at bounding box center [569, 344] width 480 height 11
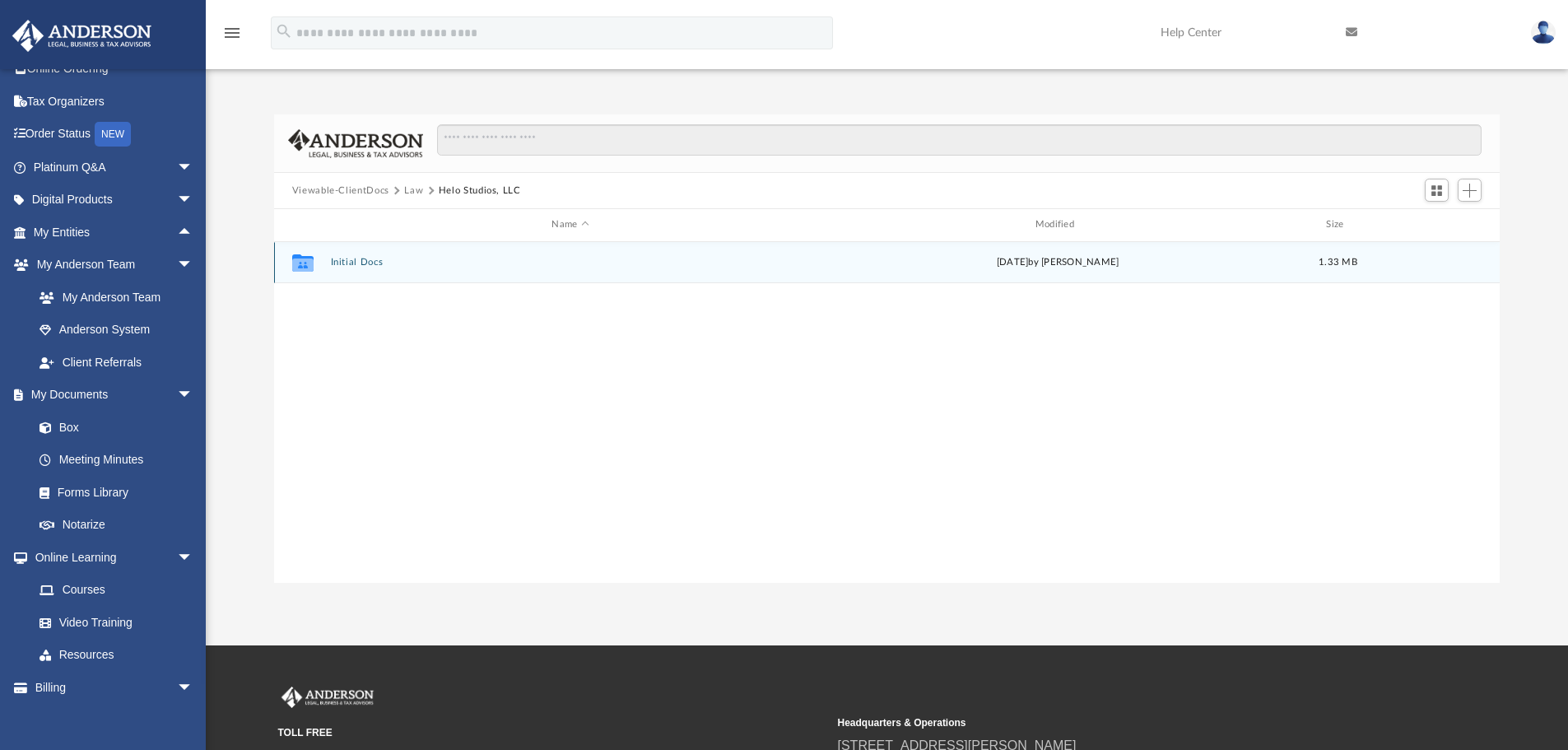
click at [363, 262] on button "Initial Docs" at bounding box center [569, 262] width 480 height 11
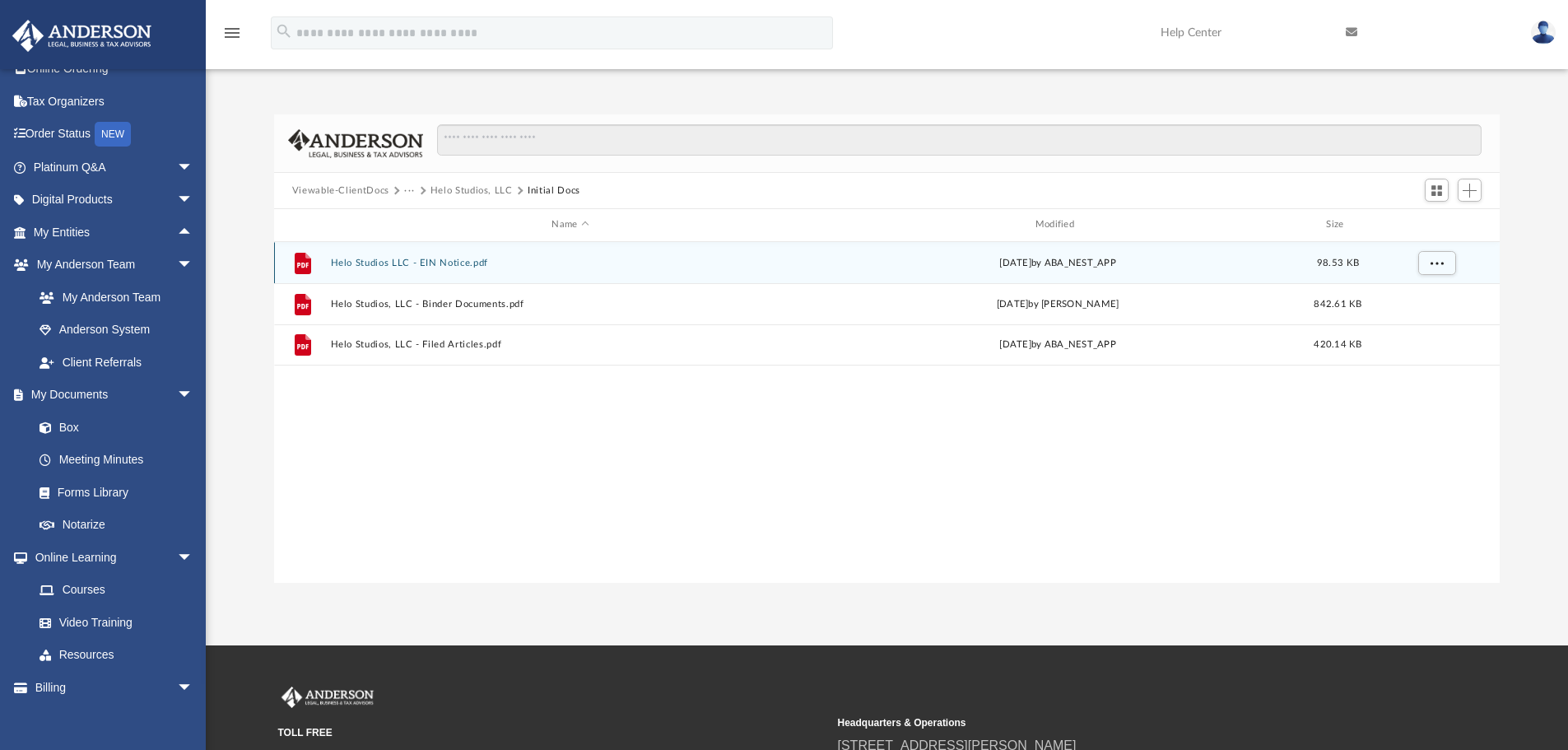
click at [405, 262] on button "Helo Studios LLC - EIN Notice.pdf" at bounding box center [569, 263] width 480 height 11
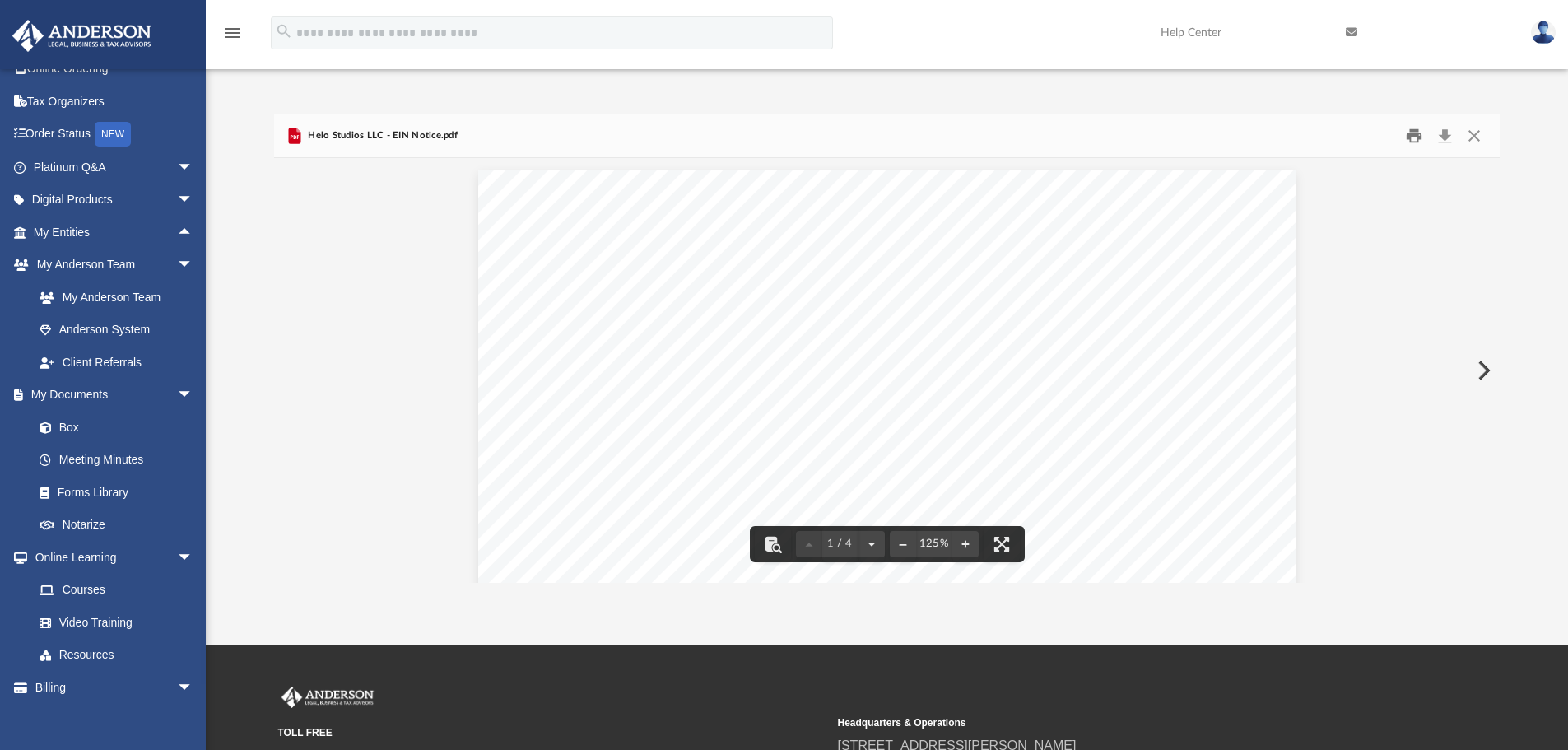
click at [1410, 134] on button "Print" at bounding box center [1413, 136] width 33 height 25
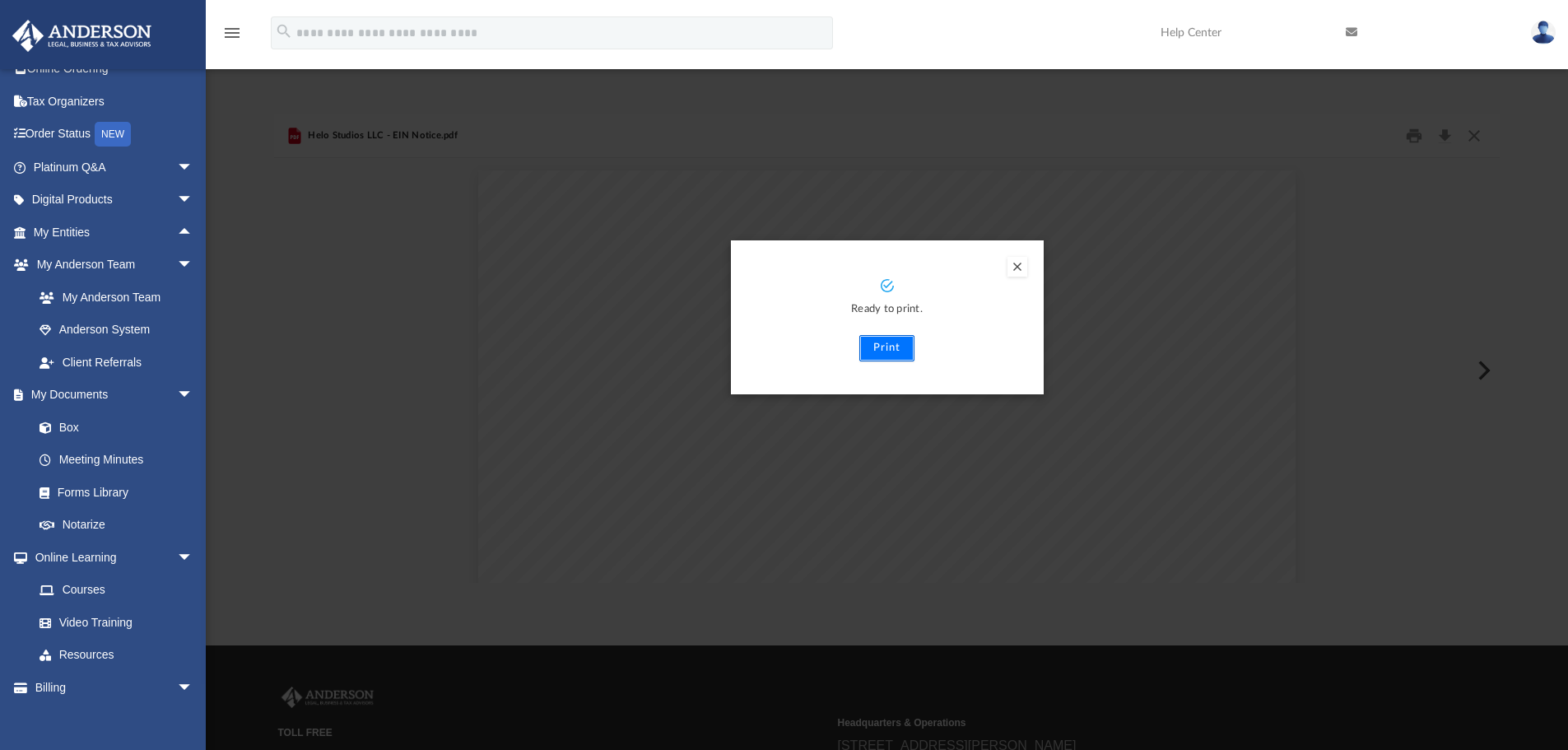
click at [879, 352] on button "Print" at bounding box center [887, 348] width 55 height 26
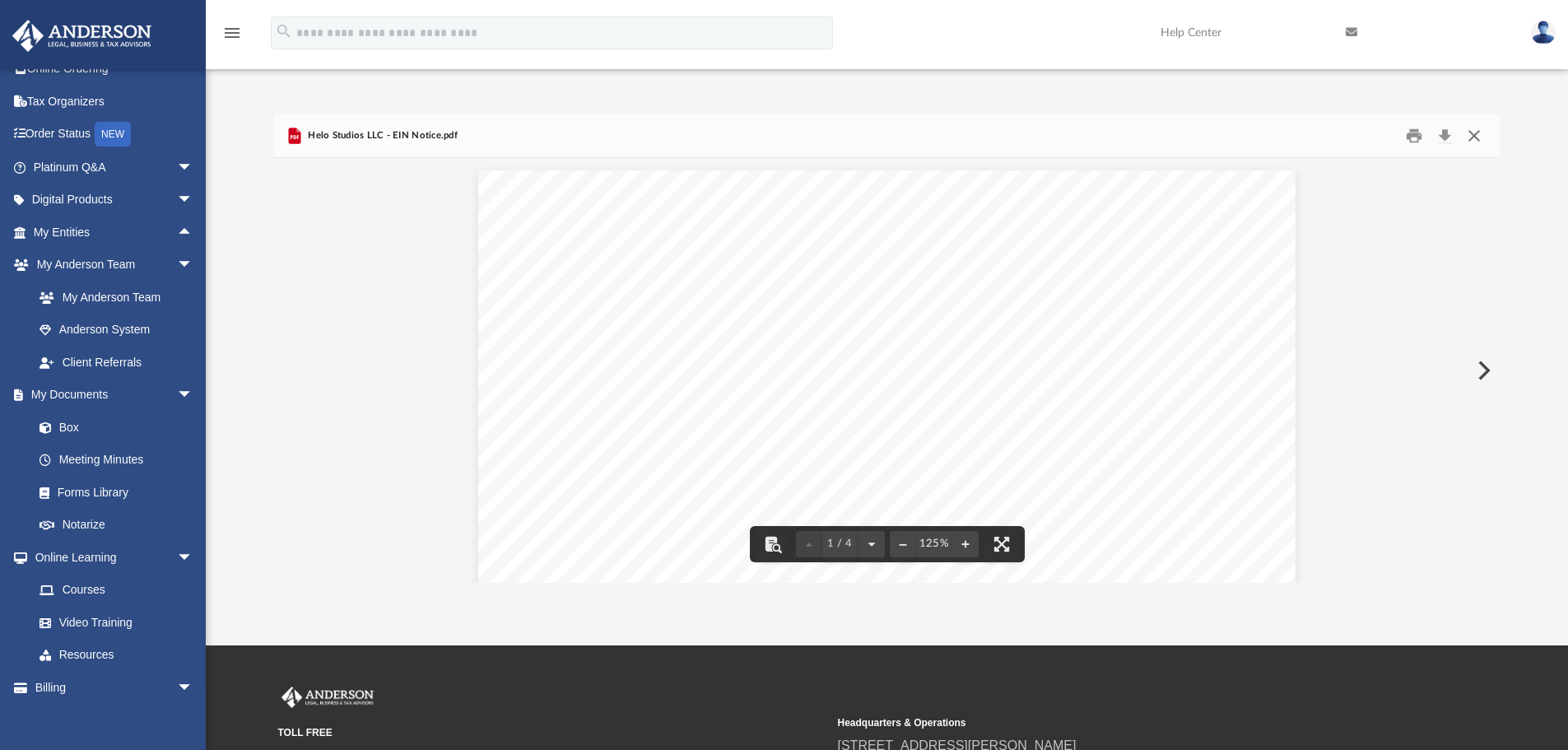
click at [1477, 136] on button "Close" at bounding box center [1474, 136] width 29 height 25
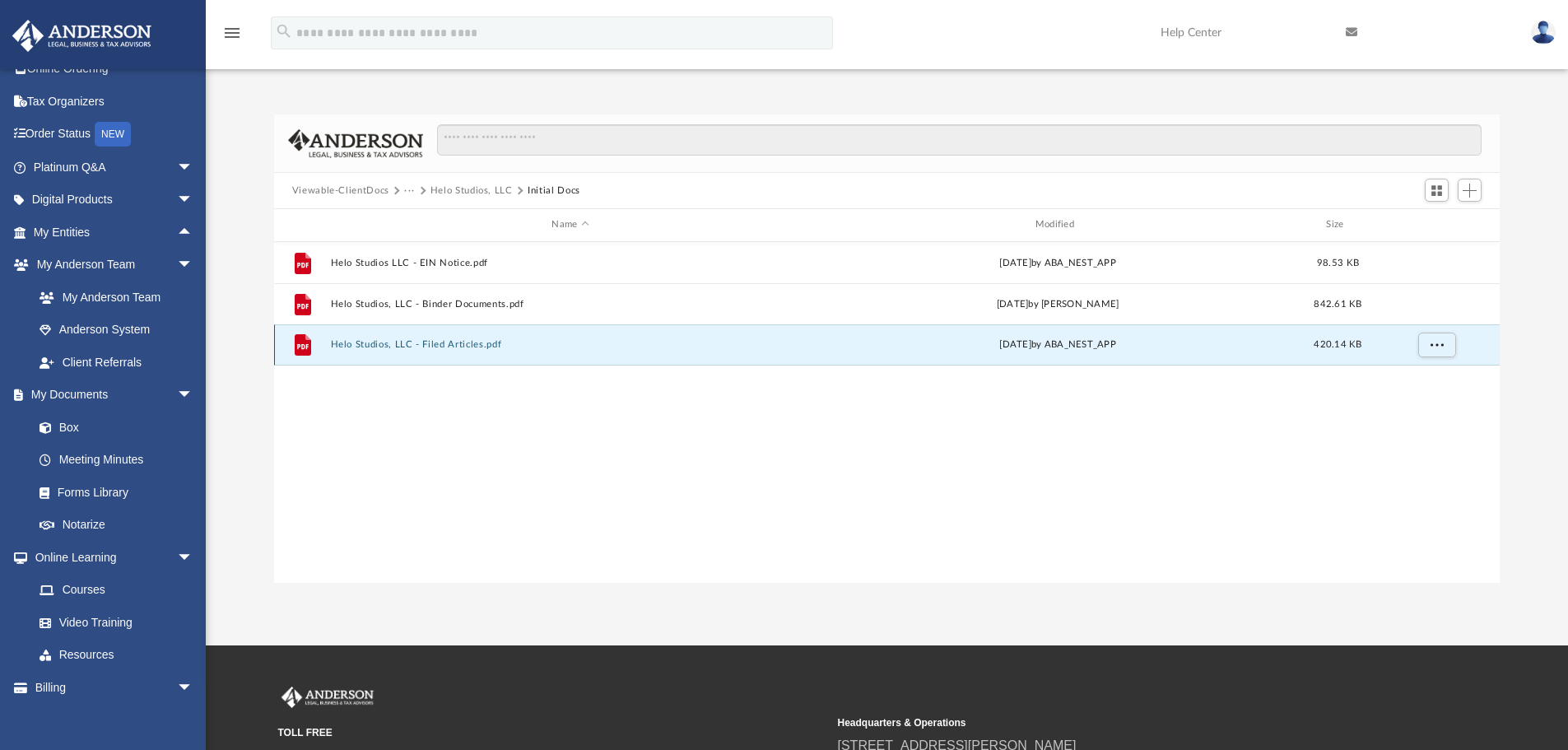
click at [376, 344] on button "Helo Studios, LLC - Filed Articles.pdf" at bounding box center [569, 344] width 480 height 11
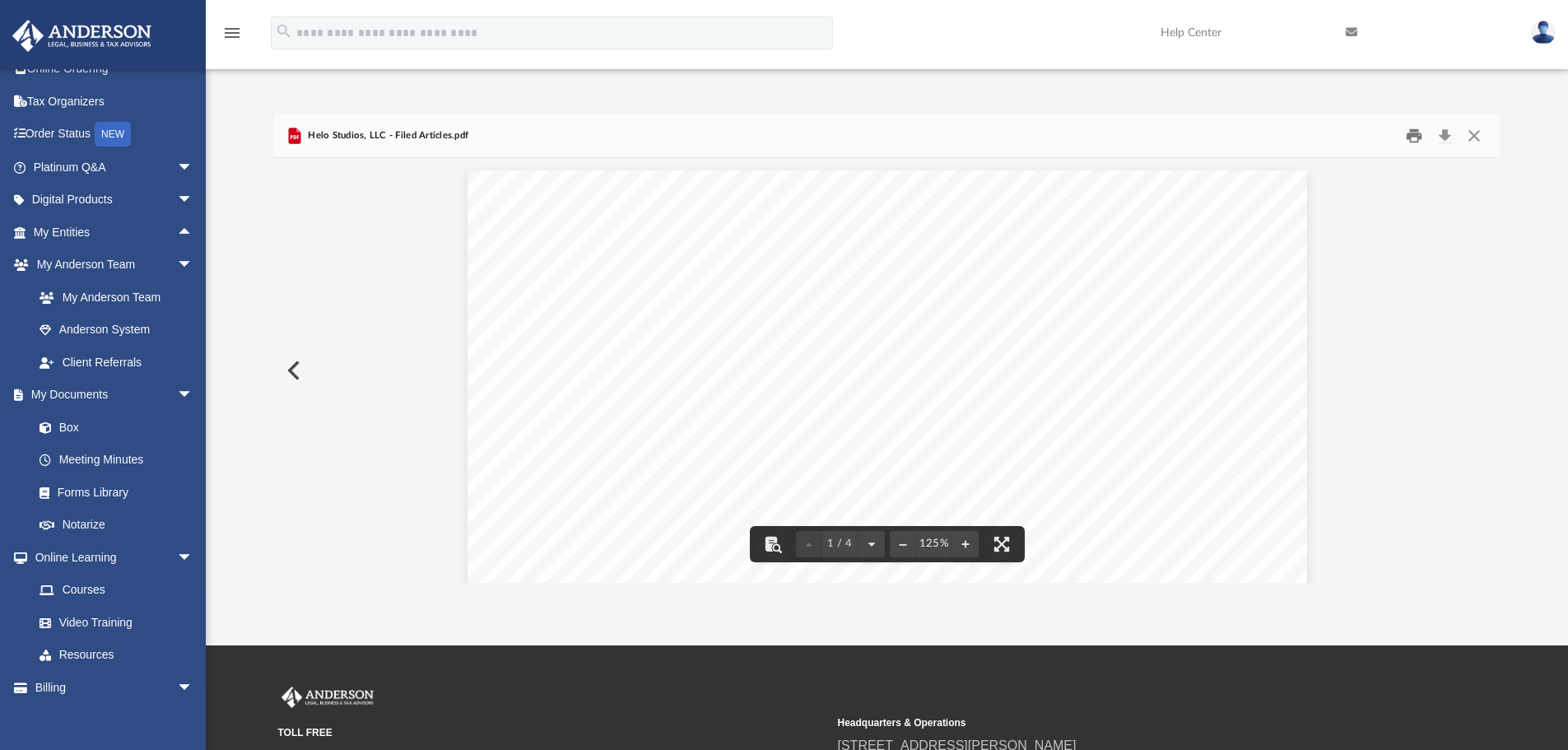
click at [1413, 139] on button "Print" at bounding box center [1413, 136] width 33 height 25
click at [1475, 137] on button "Close" at bounding box center [1474, 136] width 29 height 25
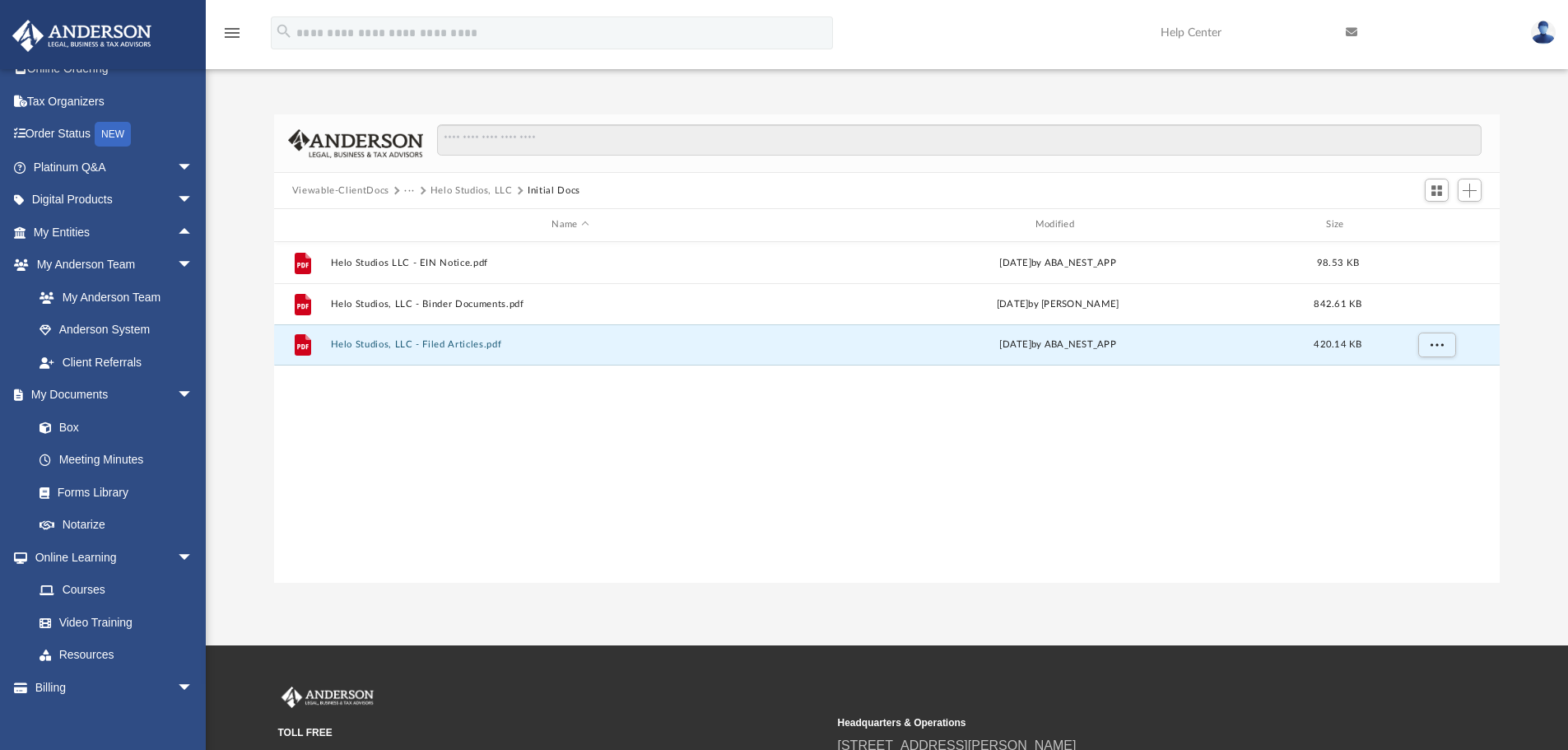
click at [355, 189] on button "Viewable-ClientDocs" at bounding box center [341, 191] width 97 height 15
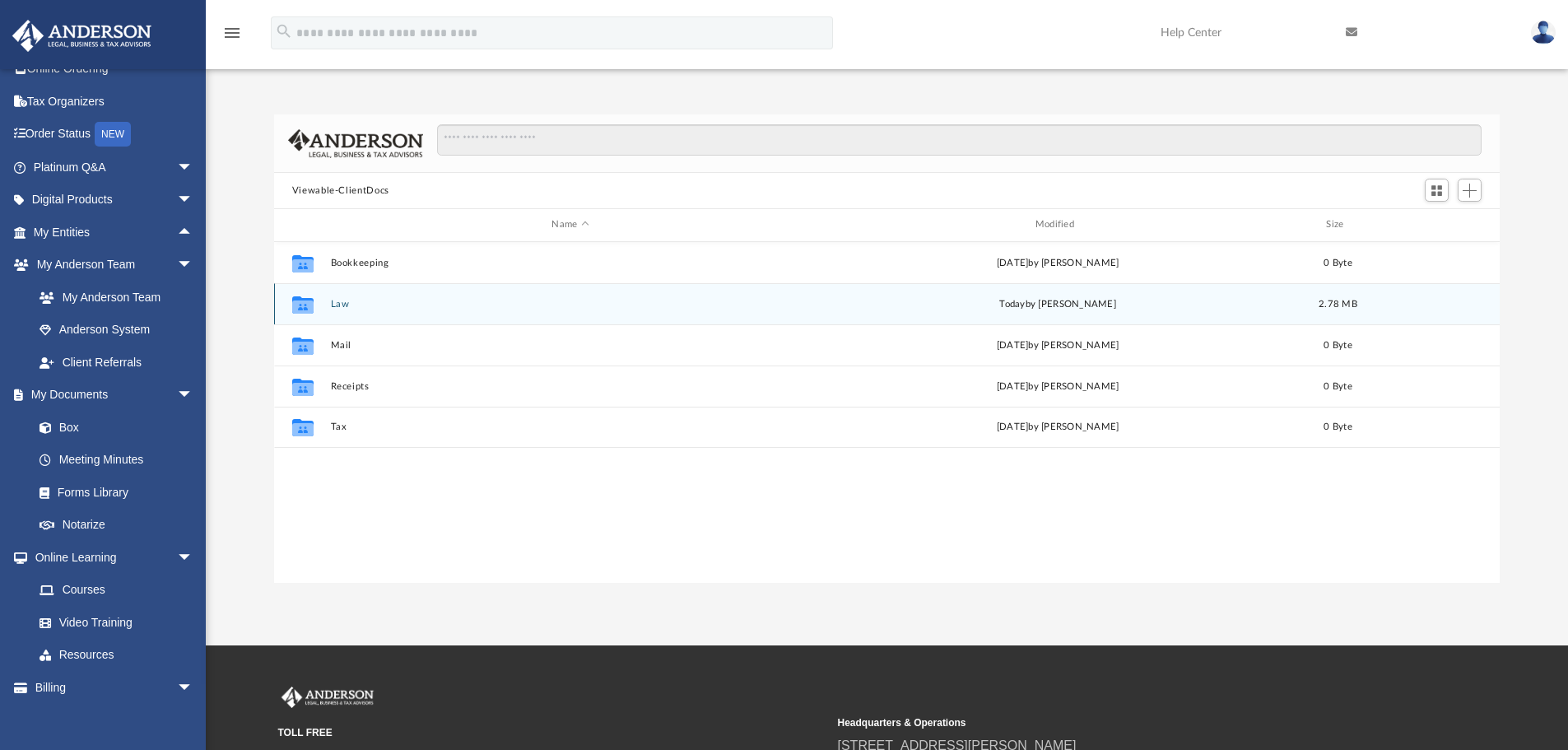
click at [339, 306] on button "Law" at bounding box center [569, 304] width 480 height 11
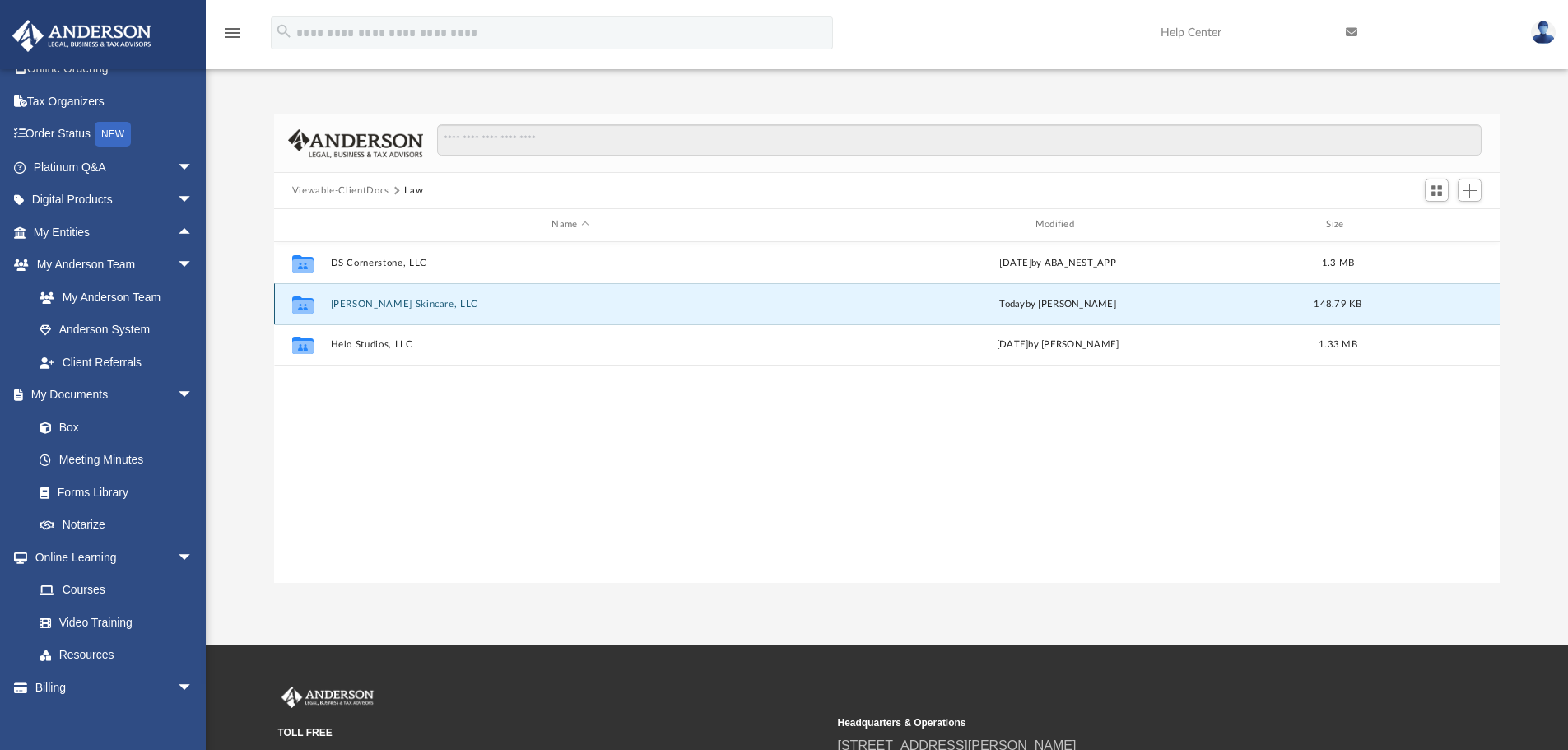
click at [374, 303] on button "[PERSON_NAME] Skincare, LLC" at bounding box center [569, 304] width 480 height 11
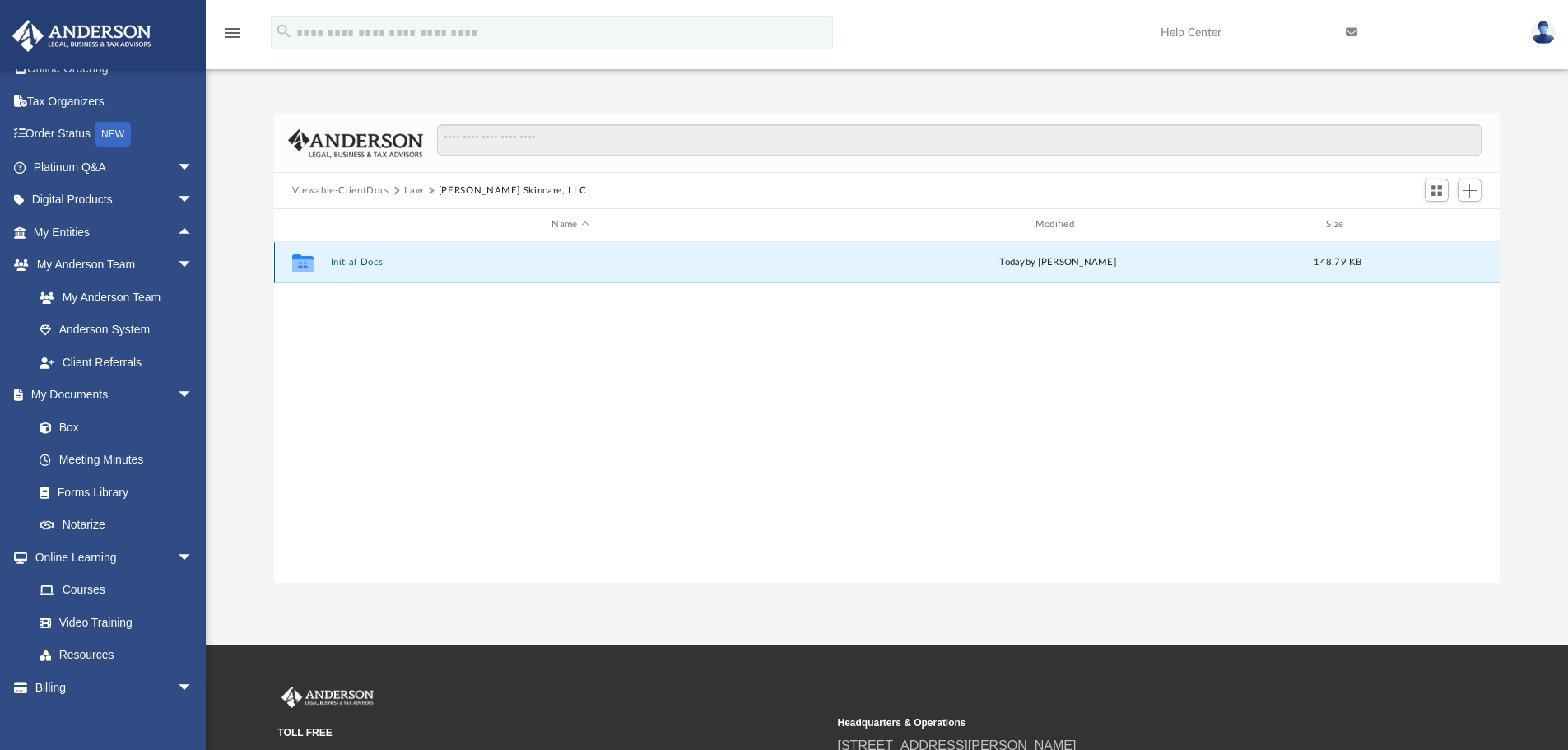
click at [357, 257] on button "Initial Docs" at bounding box center [569, 262] width 480 height 11
click at [390, 260] on button "[PERSON_NAME] Skincare LLC - EIN Notice.pdf" at bounding box center [569, 263] width 480 height 11
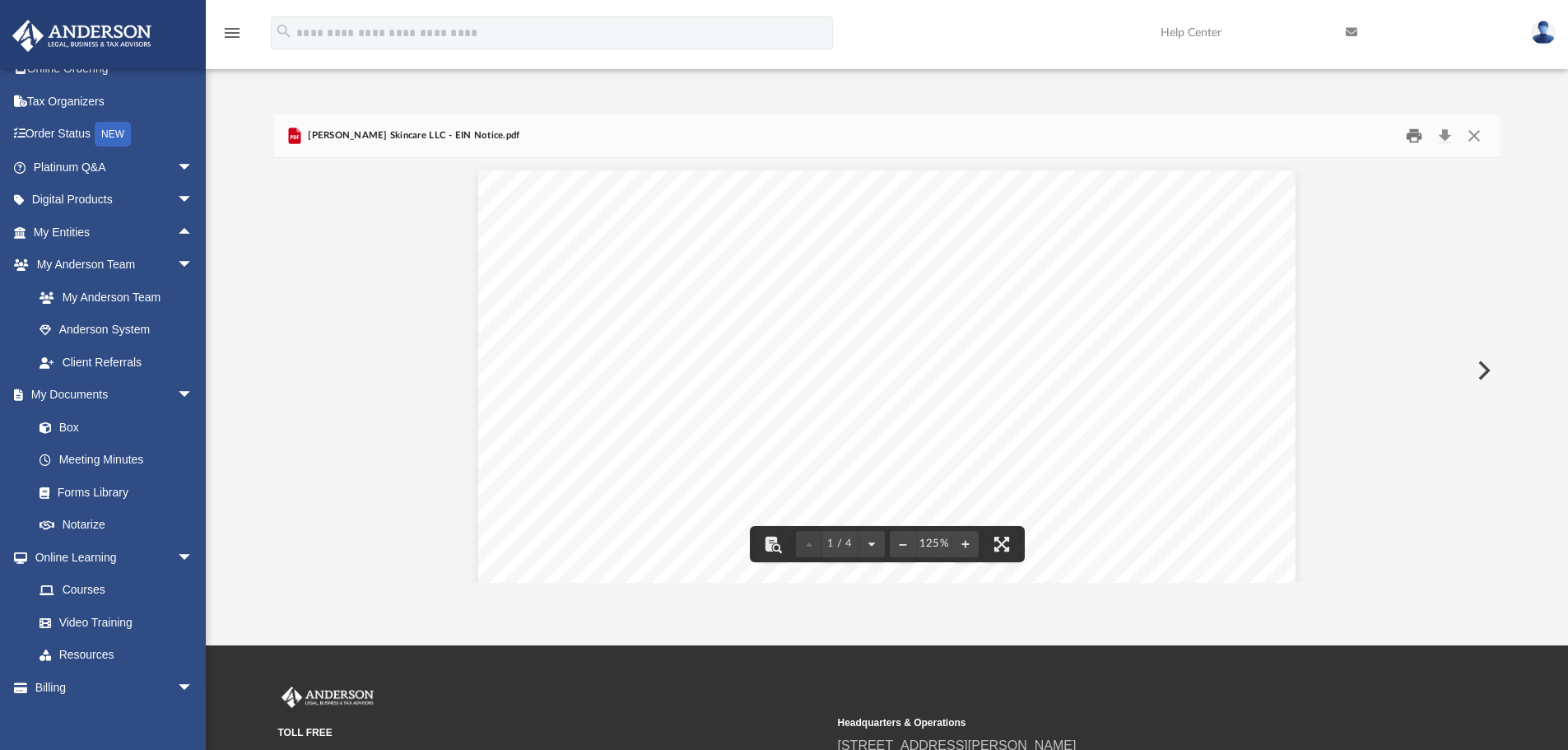
click at [1415, 135] on button "Print" at bounding box center [1413, 136] width 33 height 25
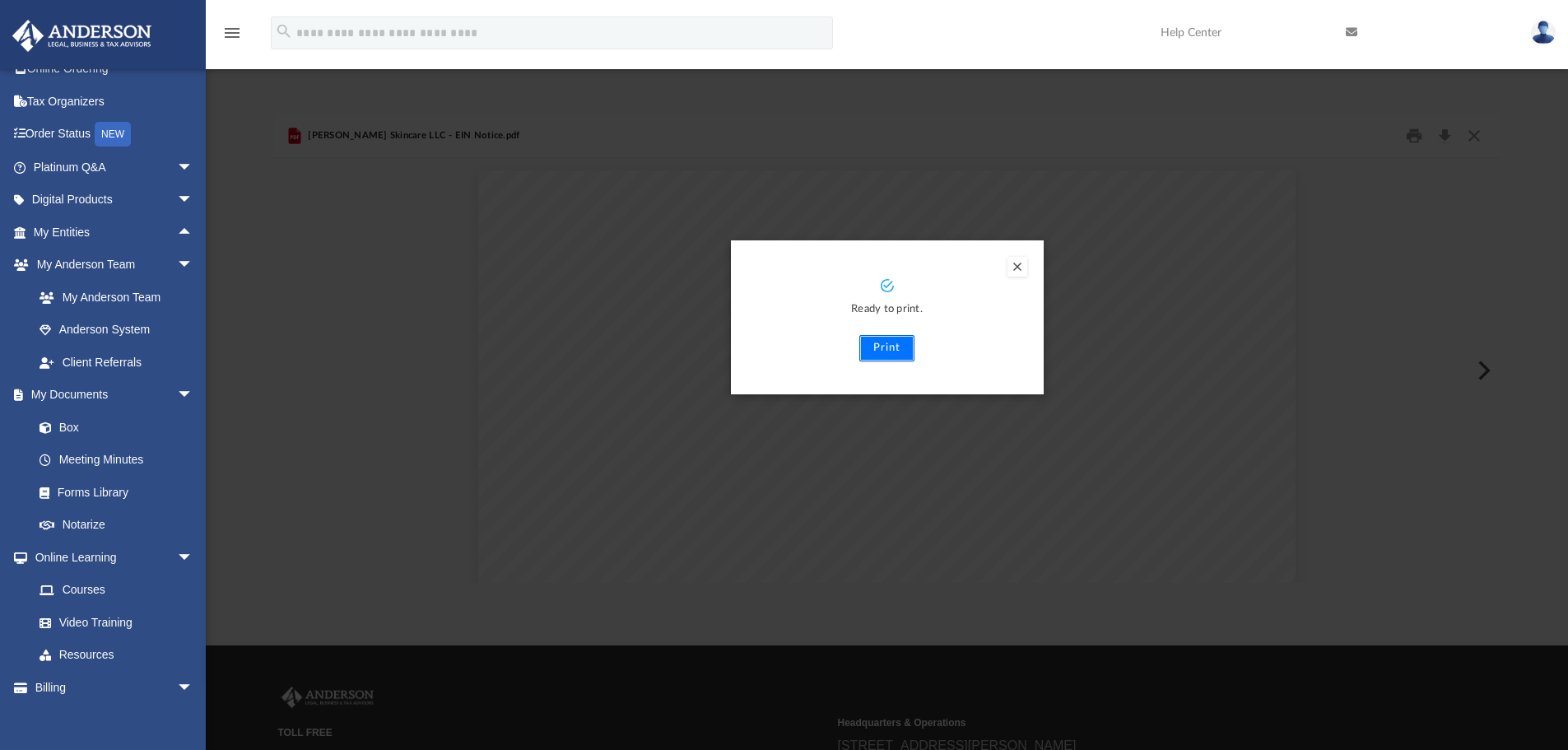
click at [889, 343] on button "Print" at bounding box center [887, 348] width 55 height 26
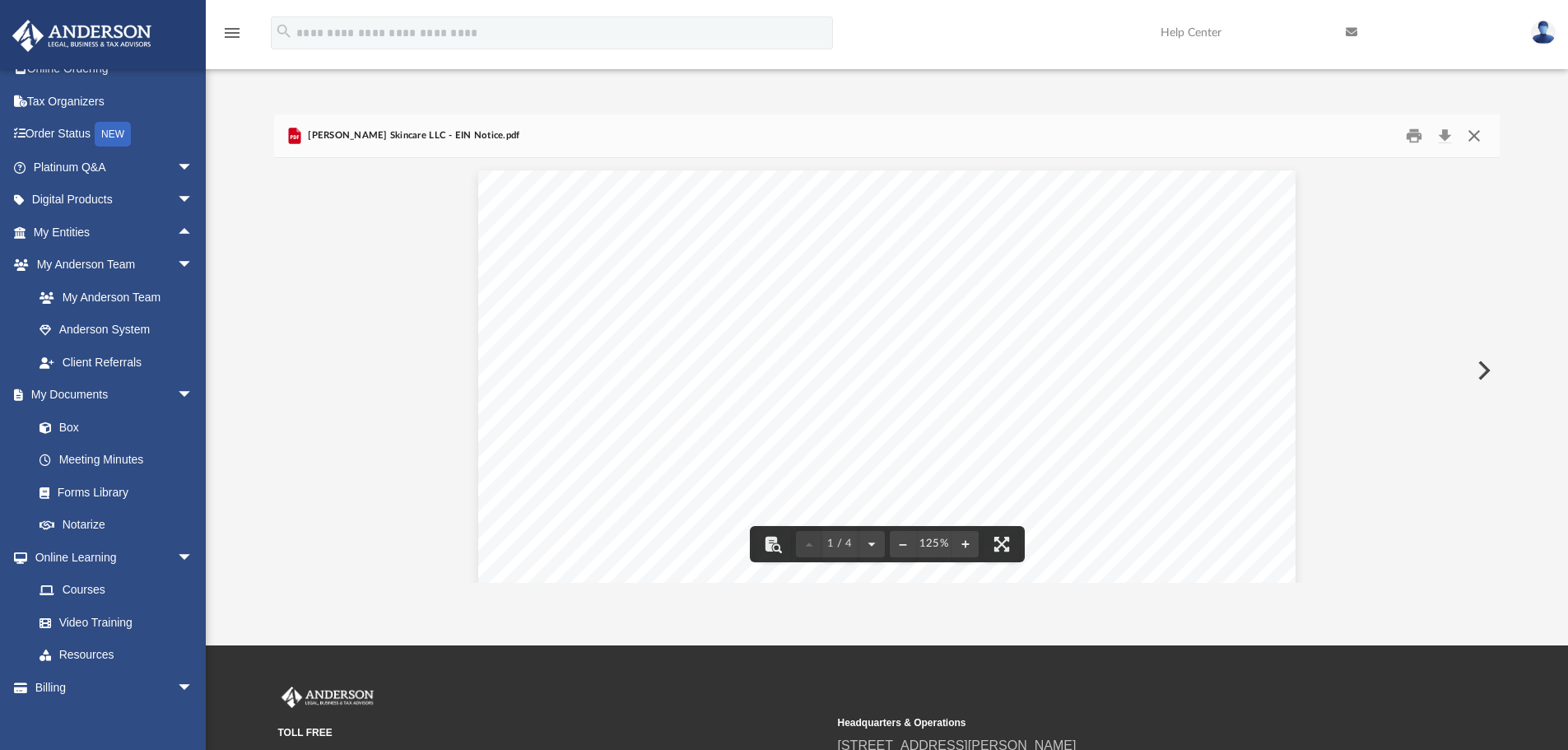
click at [1478, 136] on button "Close" at bounding box center [1474, 136] width 29 height 25
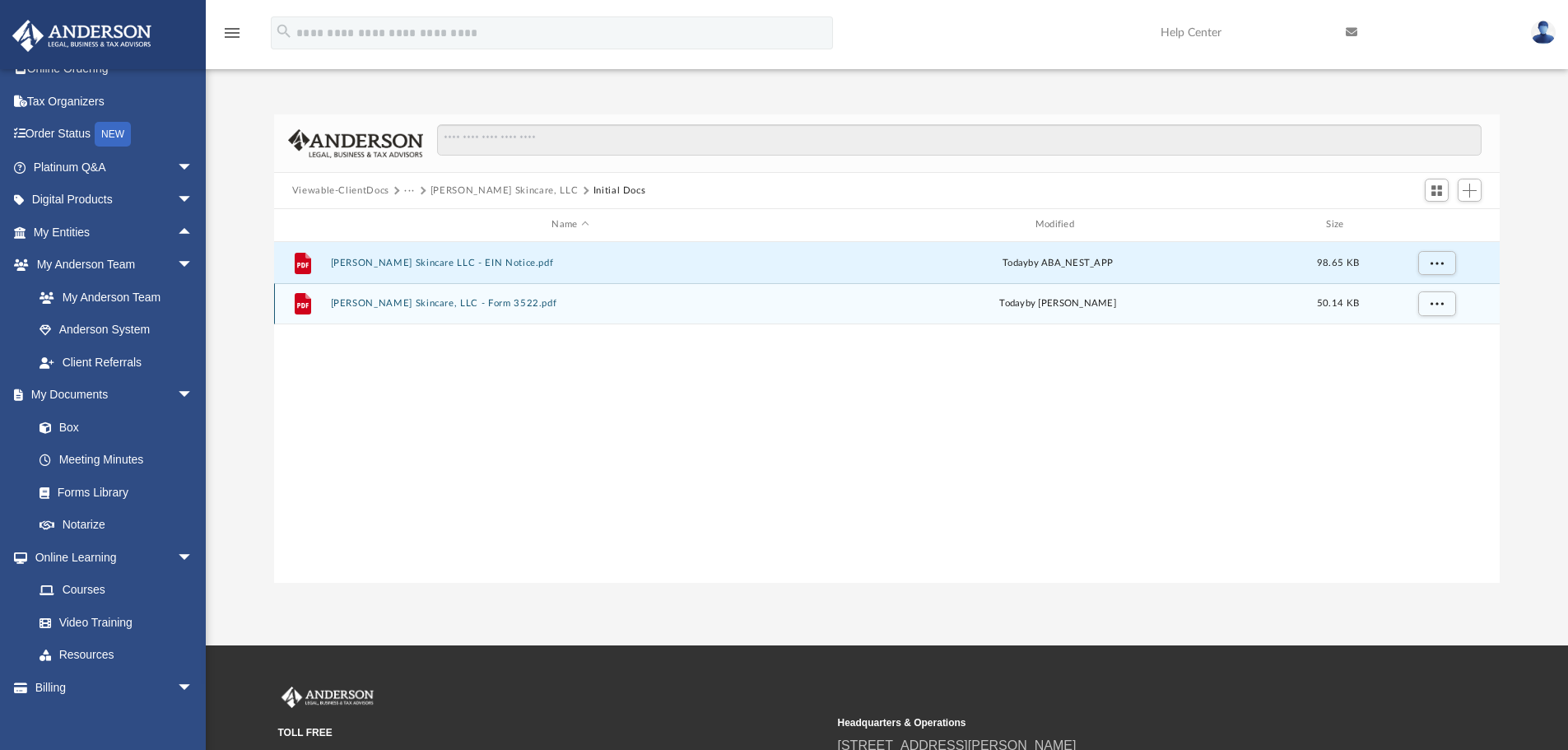
click at [385, 302] on button "[PERSON_NAME] Skincare, LLC - Form 3522.pdf" at bounding box center [569, 303] width 480 height 11
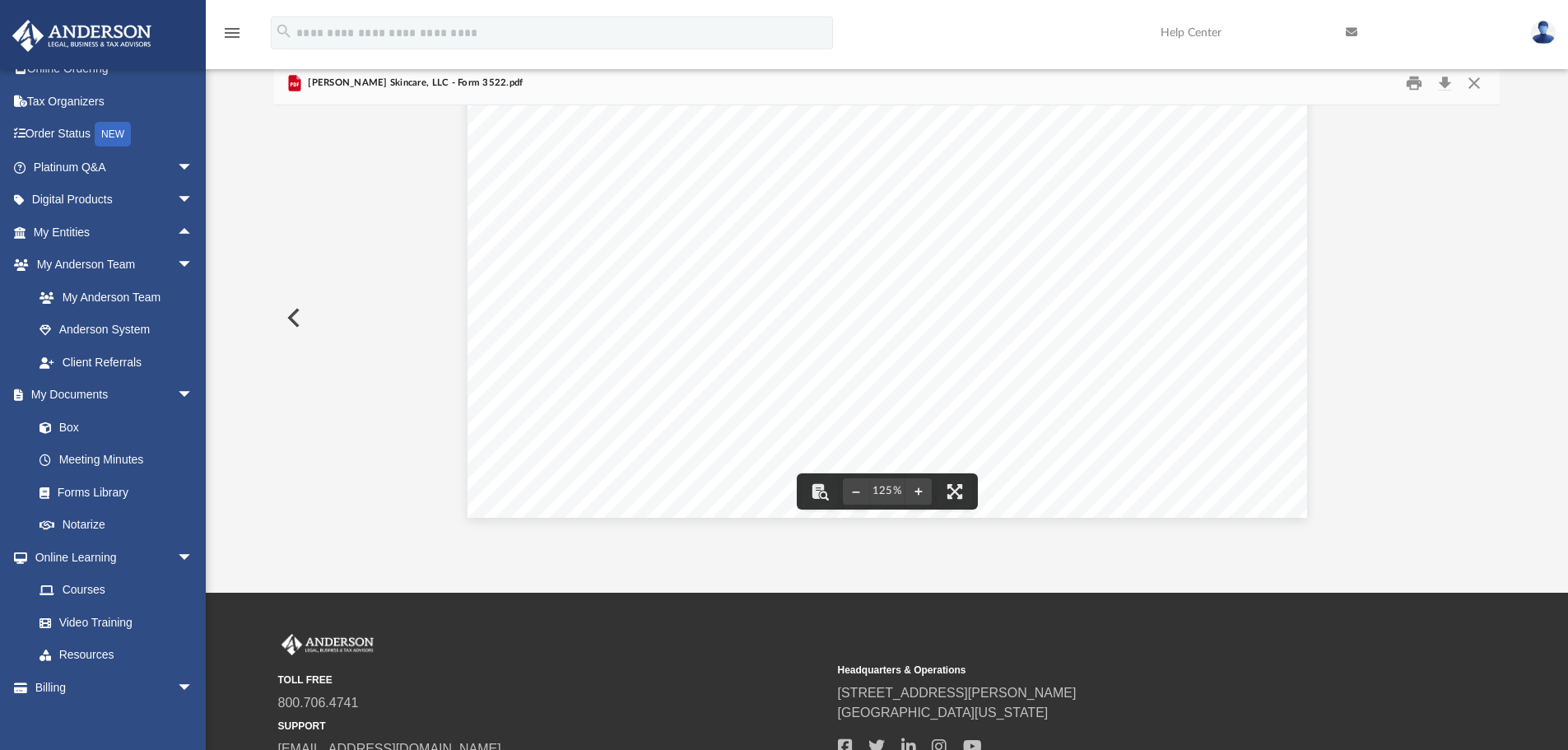
scroll to position [0, 0]
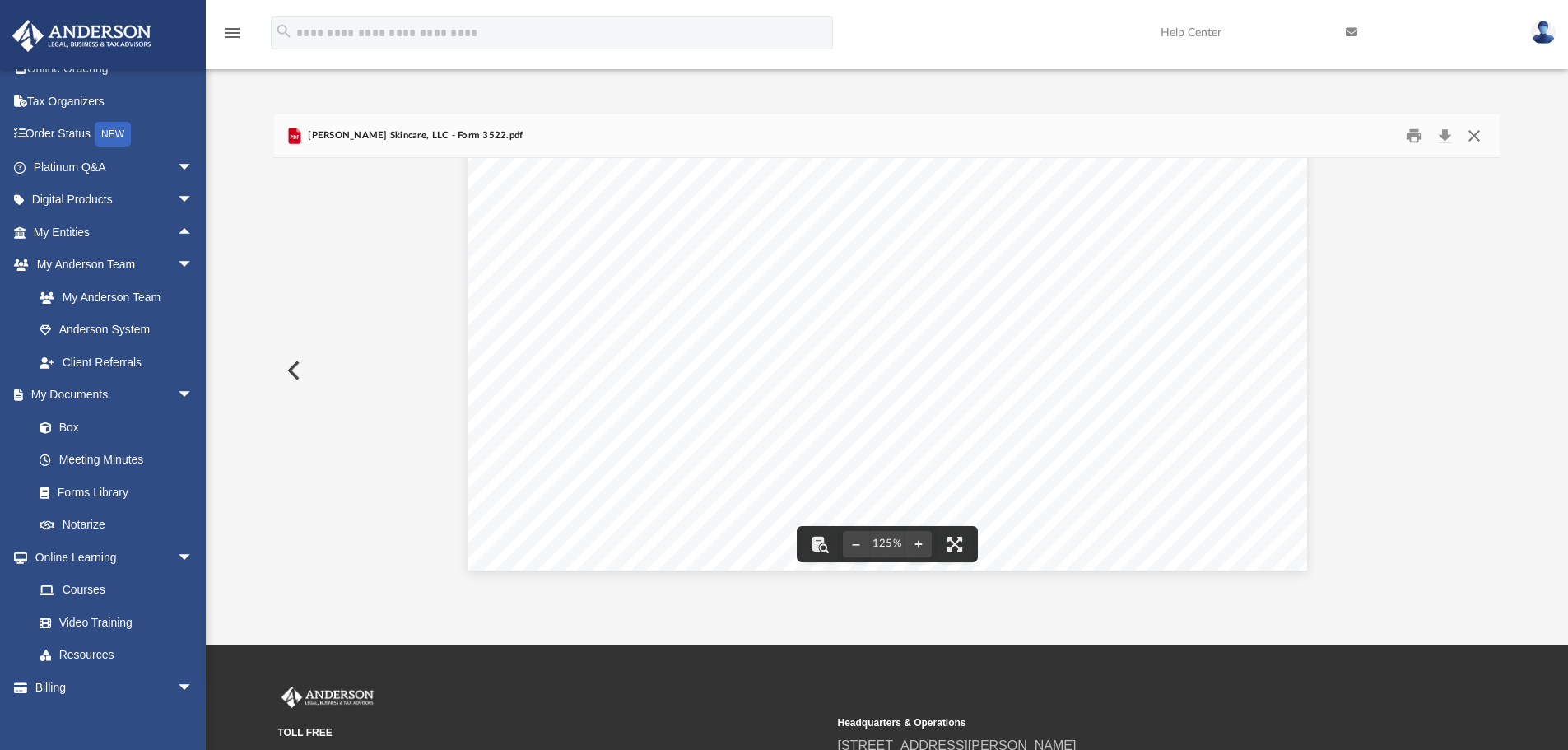
click at [1476, 136] on button "Close" at bounding box center [1474, 136] width 29 height 25
